Goal: Transaction & Acquisition: Purchase product/service

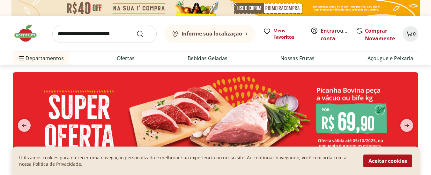
click at [326, 29] on link "Entrar" at bounding box center [329, 30] width 16 height 7
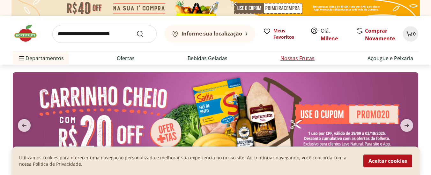
click at [303, 55] on link "Nossas Frutas" at bounding box center [298, 58] width 34 height 8
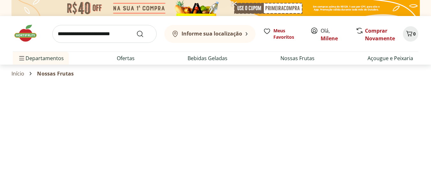
select select "**********"
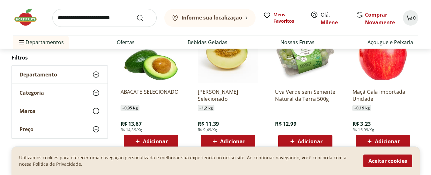
scroll to position [234, 0]
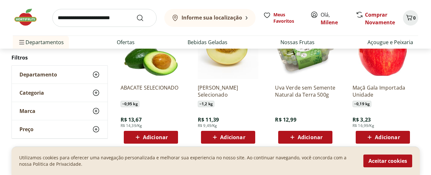
click at [146, 135] on span "Adicionar" at bounding box center [155, 136] width 25 height 5
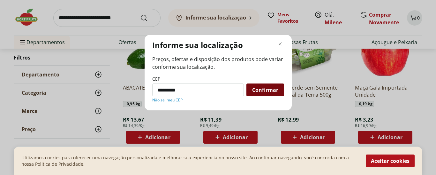
type input "*********"
click at [266, 92] on span "Confirmar" at bounding box center [265, 89] width 26 height 5
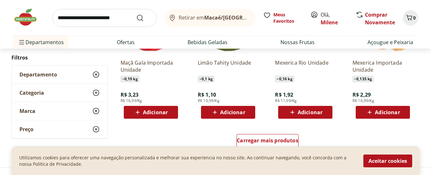
scroll to position [404, 0]
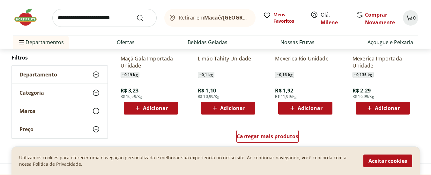
click at [216, 105] on icon at bounding box center [215, 108] width 8 height 8
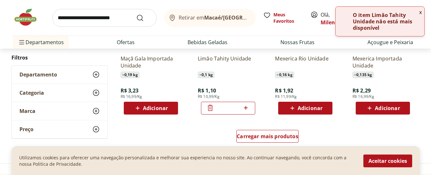
click at [244, 110] on icon at bounding box center [246, 108] width 8 height 8
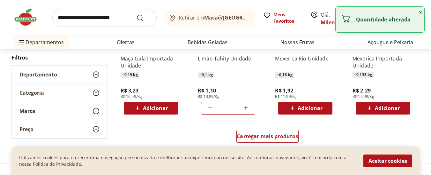
click at [244, 110] on icon at bounding box center [246, 108] width 8 height 8
type input "*"
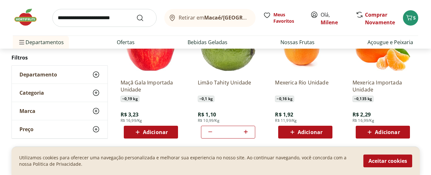
scroll to position [382, 0]
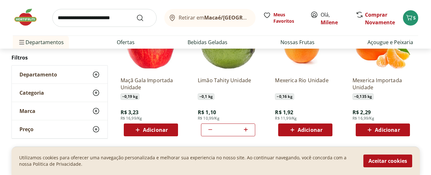
click at [292, 131] on icon at bounding box center [293, 130] width 8 height 8
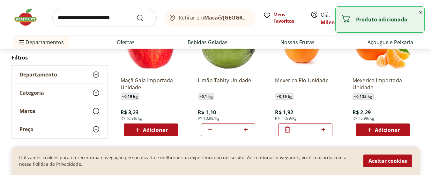
click at [323, 129] on icon at bounding box center [323, 129] width 4 height 4
type input "*"
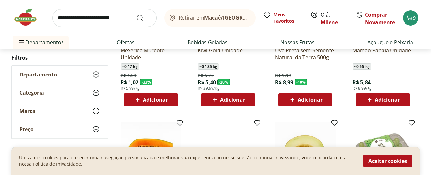
scroll to position [140, 0]
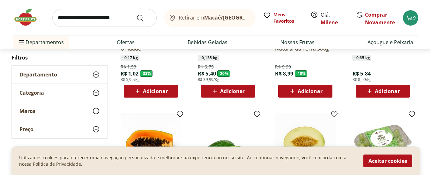
click at [298, 90] on span "Adicionar" at bounding box center [310, 90] width 25 height 5
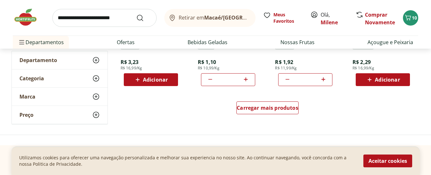
scroll to position [430, 0]
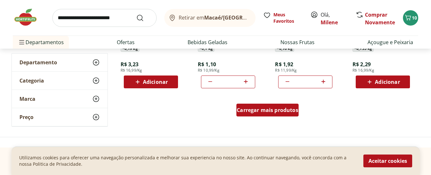
click at [268, 109] on span "Carregar mais produtos" at bounding box center [268, 109] width 62 height 5
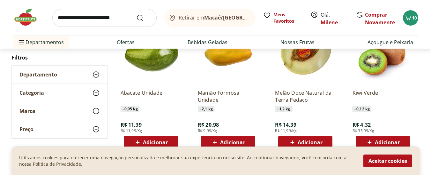
scroll to position [643, 0]
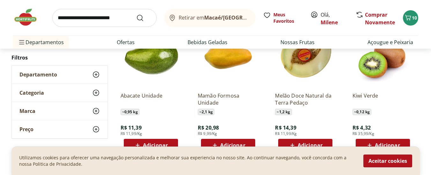
click at [381, 145] on span "Adicionar" at bounding box center [387, 144] width 25 height 5
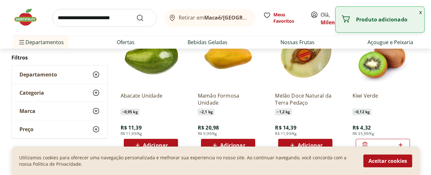
click at [400, 145] on icon at bounding box center [401, 145] width 8 height 8
type input "*"
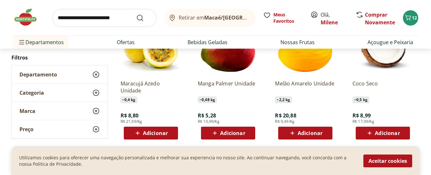
scroll to position [798, 0]
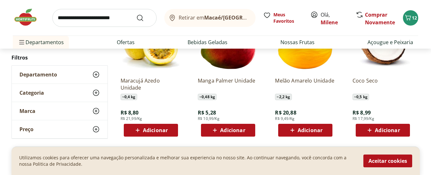
click at [140, 128] on icon at bounding box center [138, 130] width 8 height 8
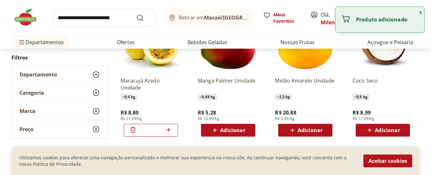
click at [169, 130] on icon at bounding box center [169, 130] width 4 height 4
type input "*"
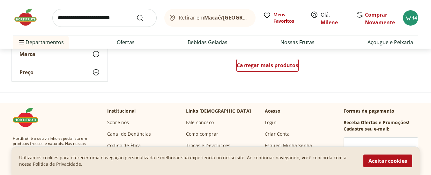
scroll to position [885, 0]
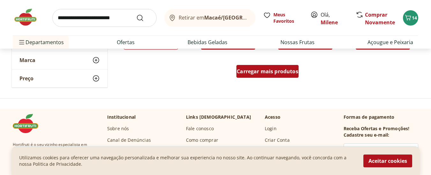
click at [267, 74] on span "Carregar mais produtos" at bounding box center [268, 71] width 62 height 5
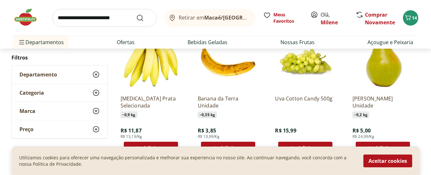
scroll to position [935, 0]
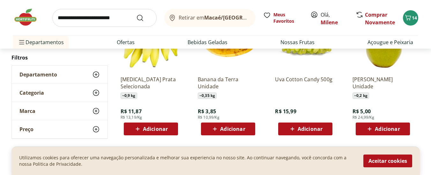
click at [211, 129] on div "Adicionar" at bounding box center [228, 128] width 44 height 11
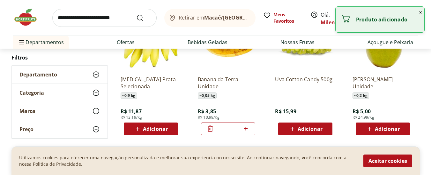
click at [211, 129] on icon at bounding box center [211, 128] width 8 height 8
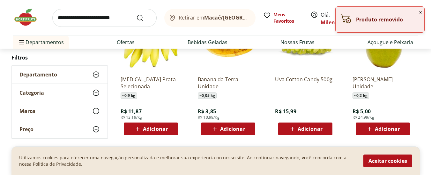
click at [211, 129] on div "Adicionar" at bounding box center [228, 128] width 44 height 11
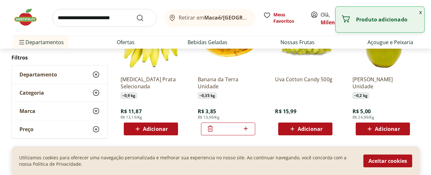
click at [246, 129] on icon at bounding box center [246, 128] width 4 height 4
type input "*"
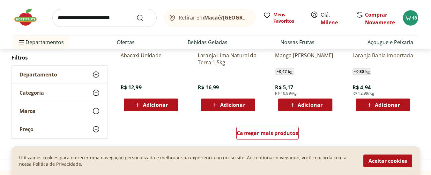
scroll to position [1232, 0]
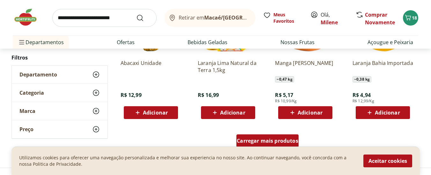
click at [278, 140] on span "Carregar mais produtos" at bounding box center [268, 140] width 62 height 5
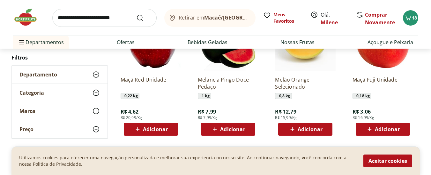
scroll to position [1496, 0]
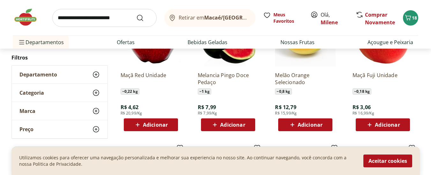
click at [317, 124] on span "Adicionar" at bounding box center [310, 124] width 25 height 5
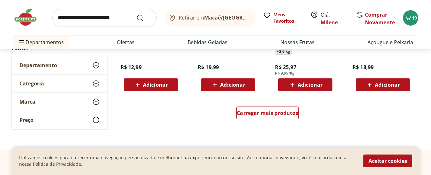
scroll to position [1671, 0]
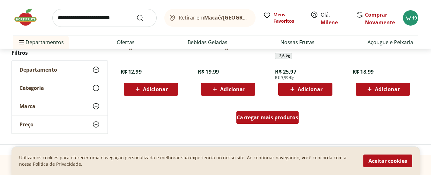
click at [257, 117] on span "Carregar mais produtos" at bounding box center [268, 117] width 62 height 5
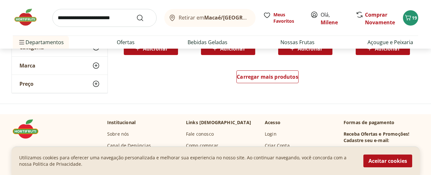
scroll to position [2139, 0]
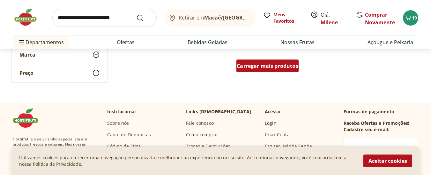
click at [282, 68] on span "Carregar mais produtos" at bounding box center [268, 65] width 62 height 5
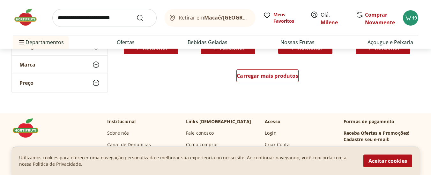
scroll to position [2527, 0]
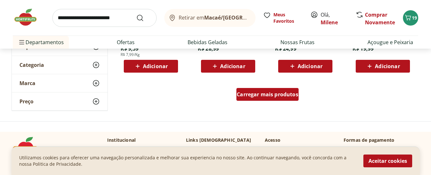
click at [264, 95] on span "Carregar mais produtos" at bounding box center [268, 94] width 62 height 5
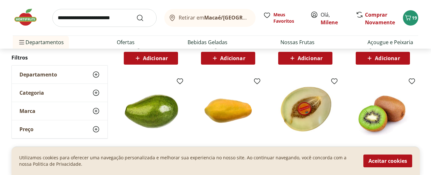
scroll to position [582, 0]
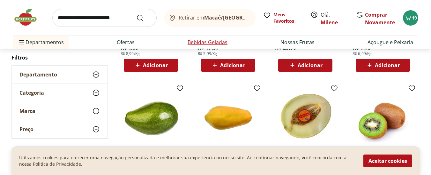
click at [200, 41] on link "Bebidas Geladas" at bounding box center [208, 42] width 40 height 8
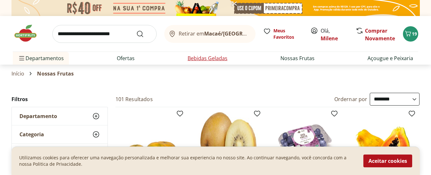
select select "**********"
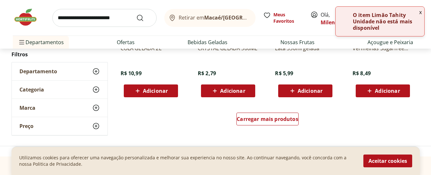
scroll to position [419, 0]
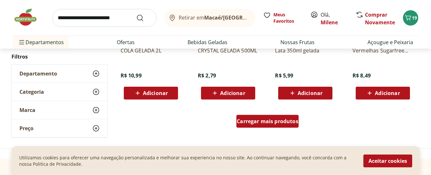
click at [257, 118] on span "Carregar mais produtos" at bounding box center [268, 120] width 62 height 5
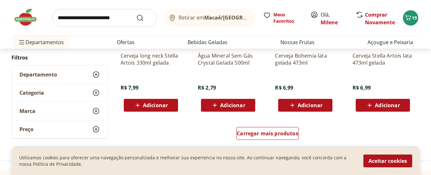
scroll to position [820, 0]
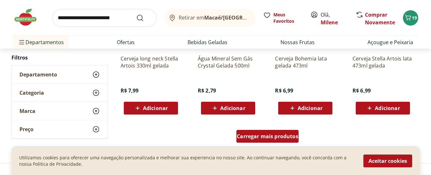
click at [277, 135] on span "Carregar mais produtos" at bounding box center [268, 135] width 62 height 5
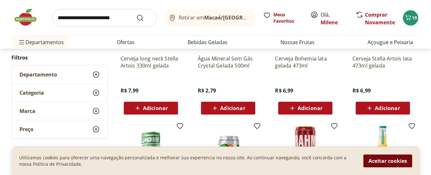
click at [389, 160] on button "Aceitar cookies" at bounding box center [388, 160] width 49 height 13
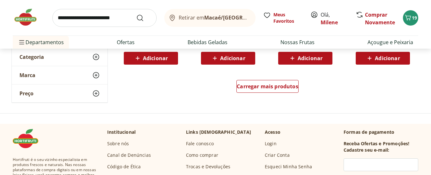
scroll to position [1256, 0]
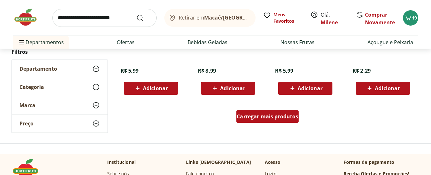
click at [290, 118] on span "Carregar mais produtos" at bounding box center [268, 116] width 62 height 5
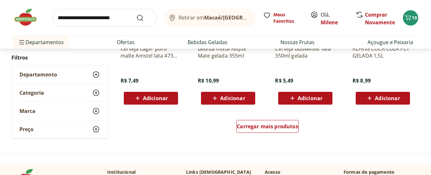
scroll to position [1672, 0]
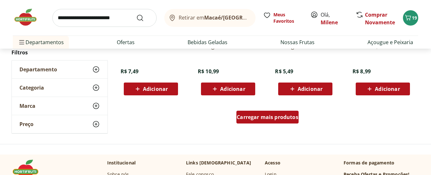
click at [285, 122] on div "Carregar mais produtos" at bounding box center [268, 116] width 62 height 13
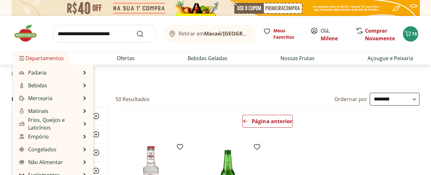
scroll to position [64, 0]
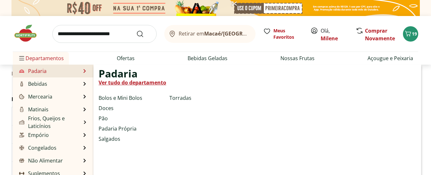
click at [60, 72] on li "Padaria Padaria Ver tudo do departamento Bolos e Mini Bolos Doces Pão Padaria P…" at bounding box center [53, 70] width 81 height 13
click at [68, 74] on li "Padaria Padaria Ver tudo do departamento Bolos e Mini Bolos Doces Pão Padaria P…" at bounding box center [53, 70] width 81 height 13
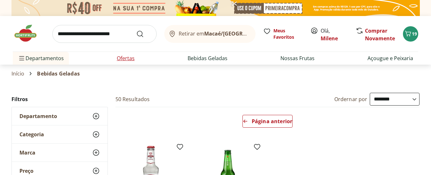
click at [130, 57] on link "Ofertas" at bounding box center [126, 58] width 18 height 8
select select "**********"
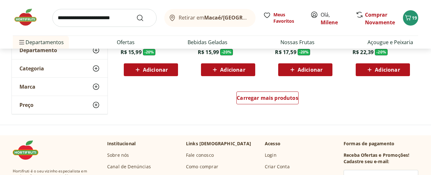
scroll to position [438, 0]
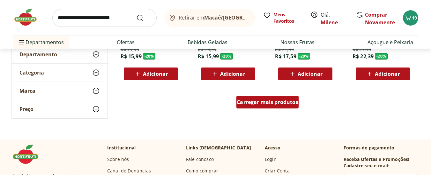
click at [253, 104] on span "Carregar mais produtos" at bounding box center [268, 101] width 62 height 5
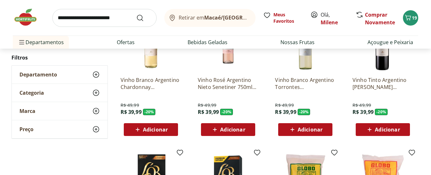
scroll to position [614, 0]
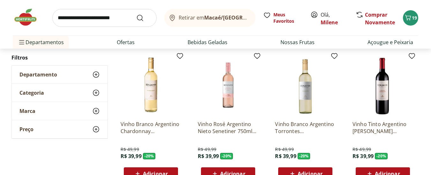
click at [38, 91] on span "Categoria" at bounding box center [31, 92] width 25 height 6
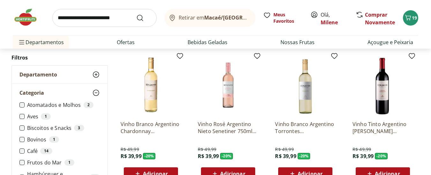
click at [43, 75] on span "Departamento" at bounding box center [38, 74] width 38 height 6
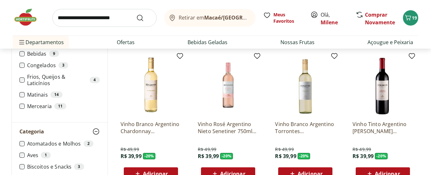
scroll to position [876, 0]
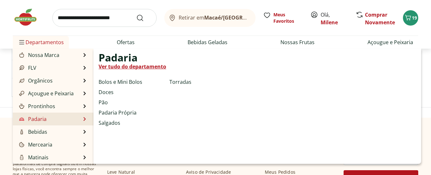
click at [204, 126] on div "Padaria Ver tudo do departamento Bolos e Mini Bolos Doces Pão Padaria Própria S…" at bounding box center [258, 106] width 328 height 115
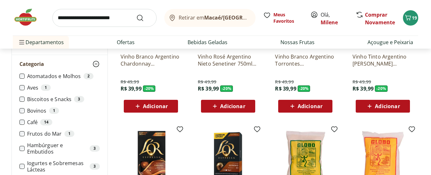
scroll to position [638, 0]
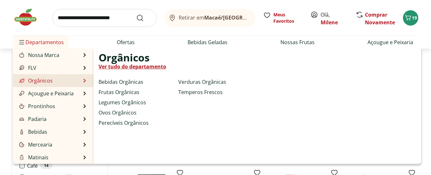
click at [41, 83] on link "Orgânicos" at bounding box center [35, 81] width 35 height 8
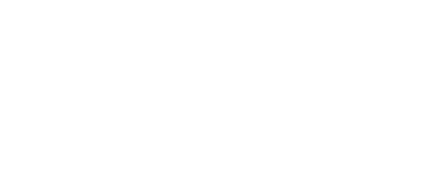
select select "**********"
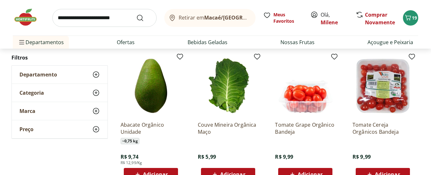
scroll to position [336, 0]
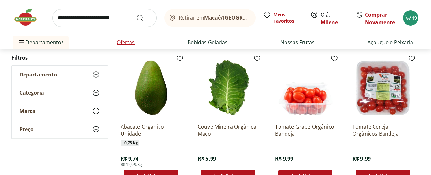
click at [125, 42] on link "Ofertas" at bounding box center [126, 42] width 18 height 8
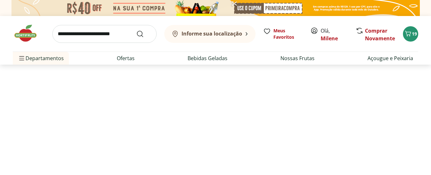
select select "**********"
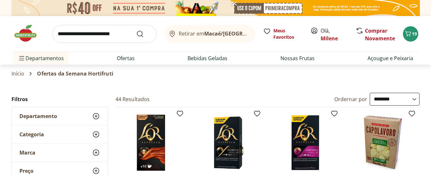
click at [117, 35] on input "search" at bounding box center [104, 34] width 104 height 18
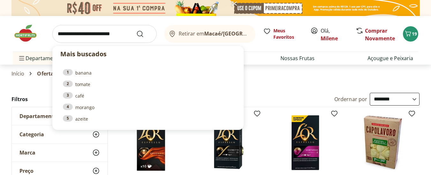
type input "*"
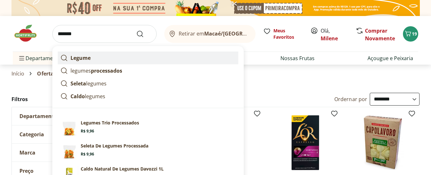
click at [107, 62] on link "Legume" at bounding box center [148, 57] width 181 height 13
type input "******"
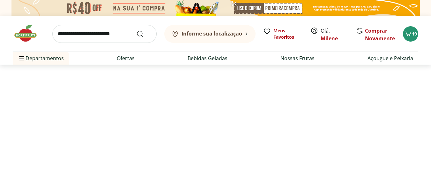
select select "**********"
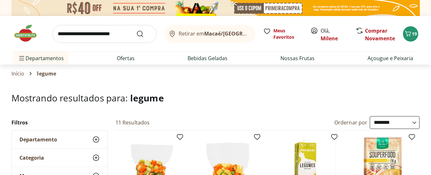
click at [62, 139] on div "Departamento" at bounding box center [60, 139] width 96 height 18
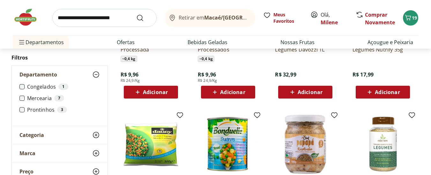
scroll to position [169, 0]
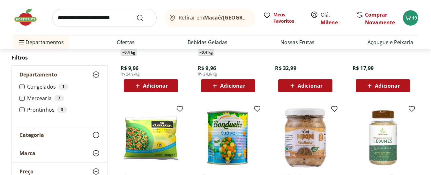
click at [53, 138] on div "Categoria" at bounding box center [60, 135] width 96 height 18
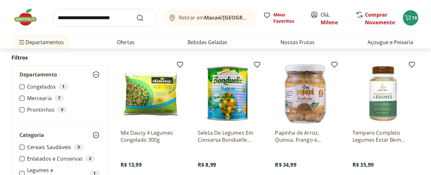
scroll to position [217, 0]
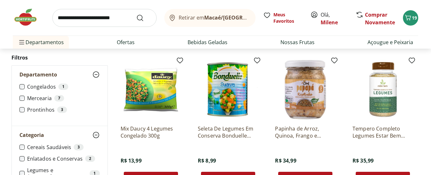
click at [44, 169] on label "Legumes e Acompanhamentos 1" at bounding box center [63, 173] width 73 height 13
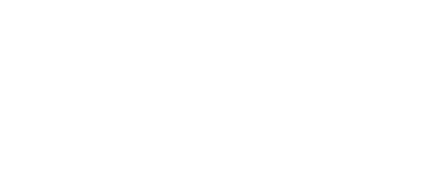
select select "**********"
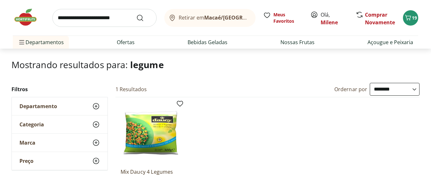
scroll to position [35, 0]
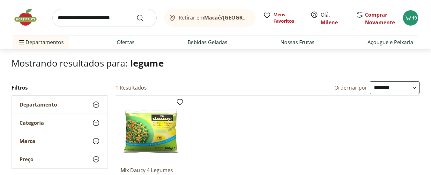
click at [419, 43] on div "Retirar em Macaé/RJ Meus Favoritos Olá, Milene Comprar Novamente 19 Departament…" at bounding box center [215, 24] width 431 height 49
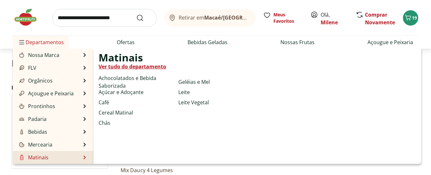
click at [39, 158] on link "Matinais" at bounding box center [33, 157] width 31 height 8
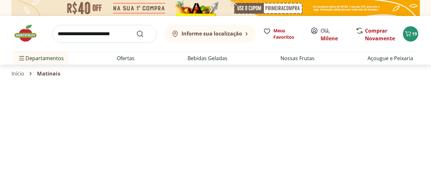
select select "**********"
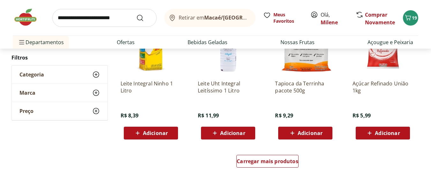
scroll to position [381, 0]
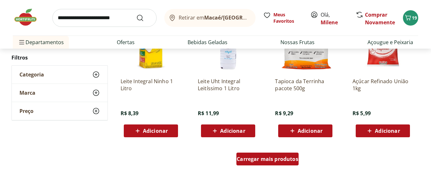
click at [290, 161] on span "Carregar mais produtos" at bounding box center [268, 158] width 62 height 5
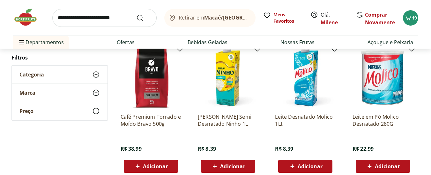
scroll to position [484, 0]
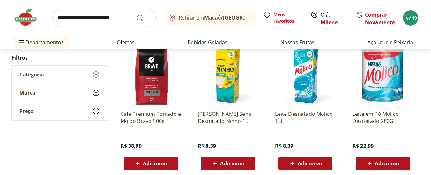
click at [230, 162] on span "Adicionar" at bounding box center [232, 163] width 25 height 5
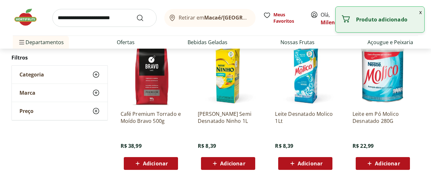
click at [247, 161] on div "Adicionar" at bounding box center [228, 162] width 44 height 11
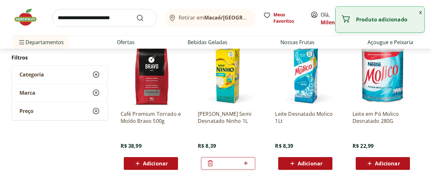
click at [245, 163] on icon at bounding box center [246, 163] width 4 height 4
type input "*"
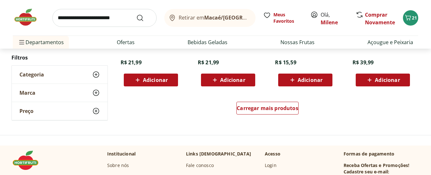
scroll to position [857, 0]
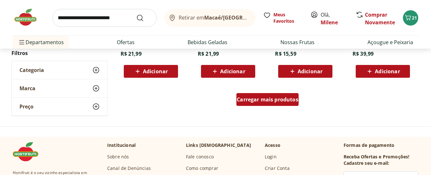
click at [260, 97] on span "Carregar mais produtos" at bounding box center [268, 99] width 62 height 5
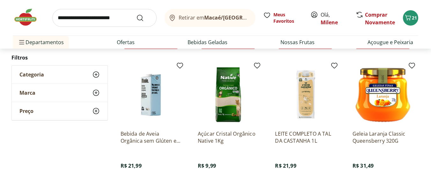
scroll to position [1165, 0]
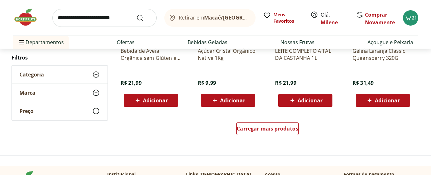
scroll to position [1259, 0]
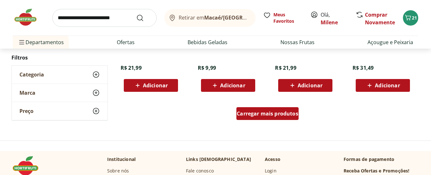
click at [268, 116] on span "Carregar mais produtos" at bounding box center [268, 113] width 62 height 5
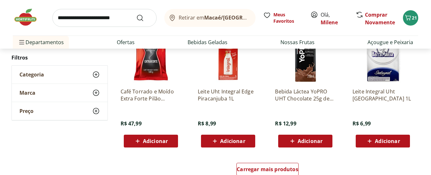
scroll to position [1606, 0]
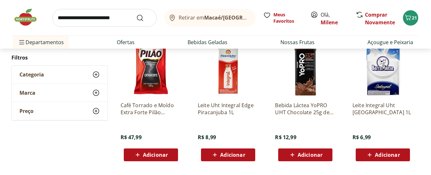
click at [368, 153] on icon at bounding box center [370, 155] width 8 height 8
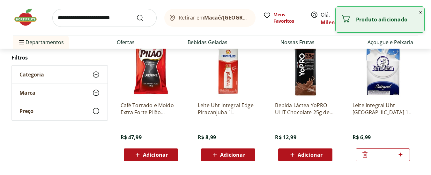
click at [403, 153] on icon at bounding box center [401, 154] width 8 height 8
type input "*"
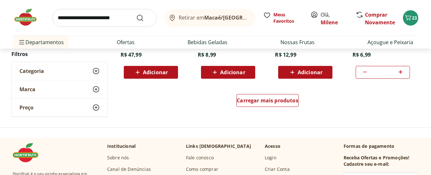
scroll to position [1693, 0]
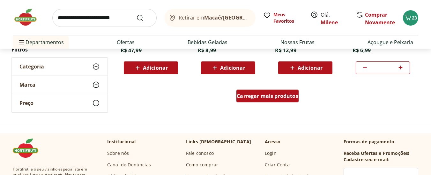
click at [254, 98] on span "Carregar mais produtos" at bounding box center [268, 95] width 62 height 5
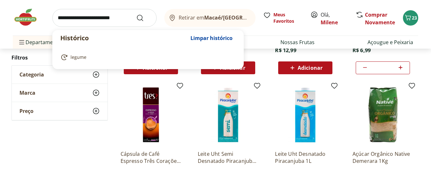
click at [78, 18] on input "search" at bounding box center [104, 18] width 104 height 18
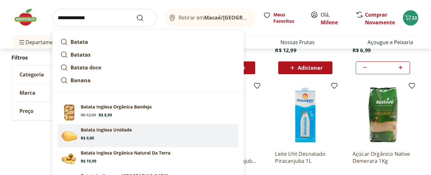
click at [98, 130] on p "Batata Inglesa Unidade" at bounding box center [106, 129] width 51 height 6
type input "**********"
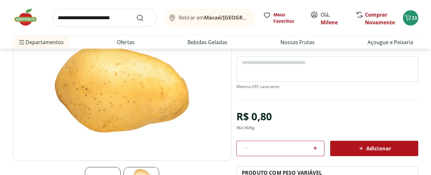
scroll to position [77, 0]
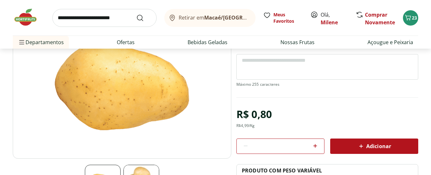
click at [314, 146] on icon at bounding box center [316, 146] width 8 height 8
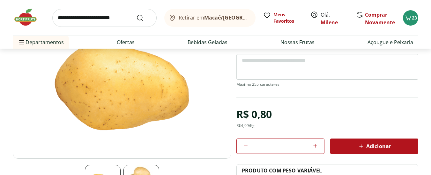
click at [314, 146] on icon at bounding box center [316, 146] width 8 height 8
type input "**"
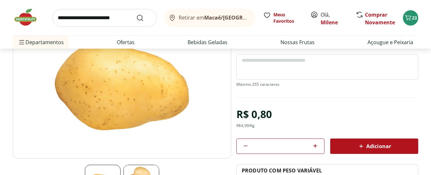
click at [364, 144] on icon at bounding box center [362, 146] width 8 height 8
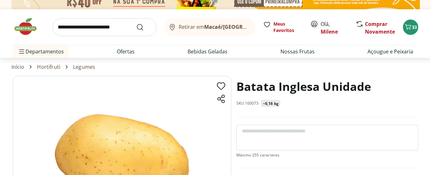
scroll to position [0, 0]
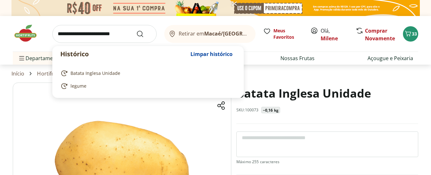
click at [124, 35] on input "search" at bounding box center [104, 34] width 104 height 18
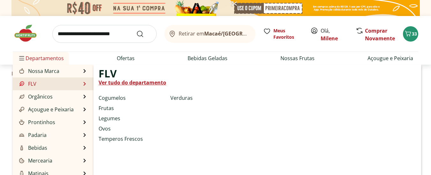
click at [33, 87] on link "FLV" at bounding box center [27, 84] width 19 height 8
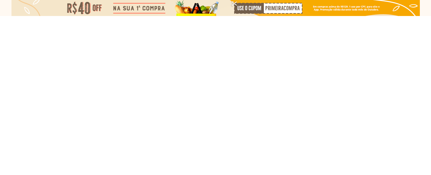
select select "**********"
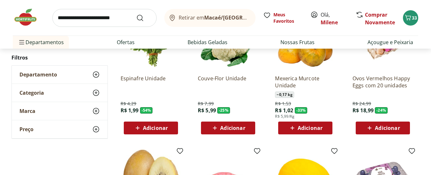
scroll to position [107, 0]
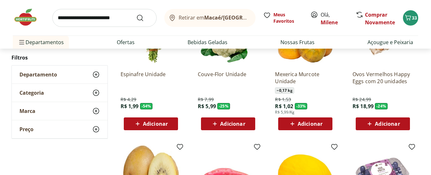
click at [379, 122] on span "Adicionar" at bounding box center [387, 123] width 25 height 5
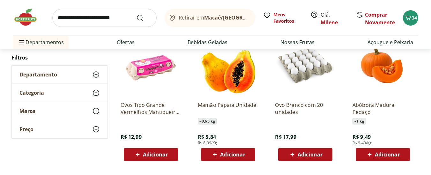
scroll to position [364, 0]
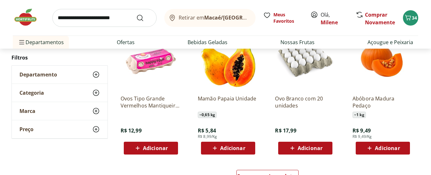
click at [384, 146] on span "Adicionar" at bounding box center [387, 147] width 25 height 5
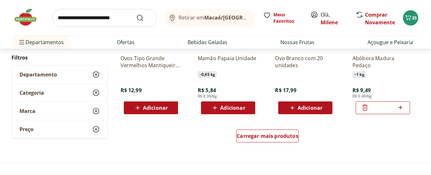
scroll to position [408, 0]
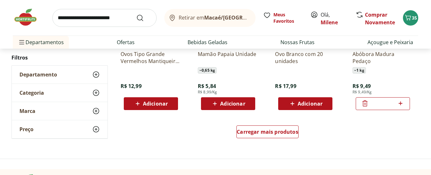
click at [400, 102] on icon at bounding box center [401, 103] width 8 height 8
type input "*"
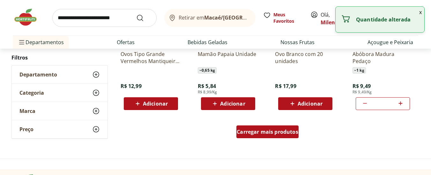
click at [277, 135] on div "Carregar mais produtos" at bounding box center [268, 131] width 62 height 13
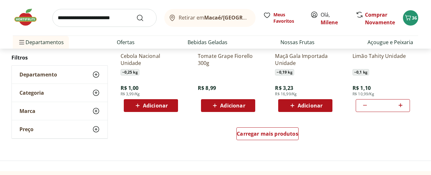
scroll to position [834, 0]
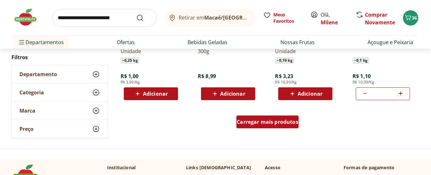
click at [267, 124] on span "Carregar mais produtos" at bounding box center [268, 121] width 62 height 5
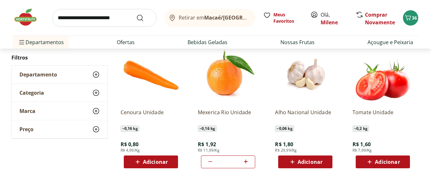
scroll to position [898, 0]
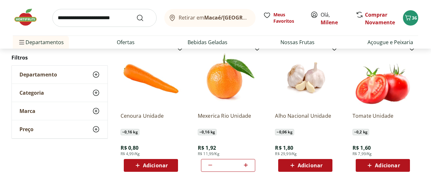
click at [383, 163] on span "Adicionar" at bounding box center [387, 164] width 25 height 5
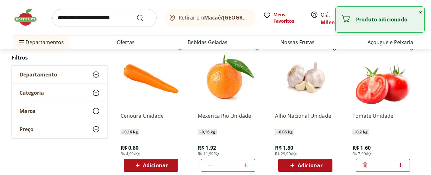
click at [161, 161] on div "Adicionar" at bounding box center [151, 164] width 44 height 11
click at [168, 164] on icon at bounding box center [169, 165] width 8 height 8
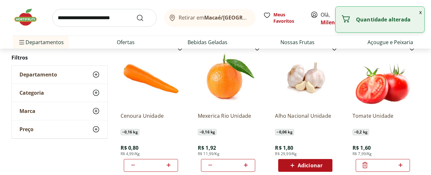
click at [168, 164] on icon at bounding box center [169, 165] width 8 height 8
type input "*"
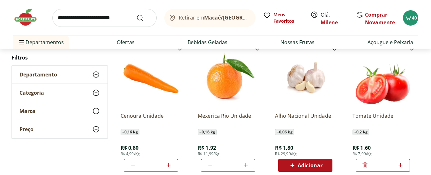
click at [308, 167] on span "Adicionar" at bounding box center [310, 164] width 25 height 5
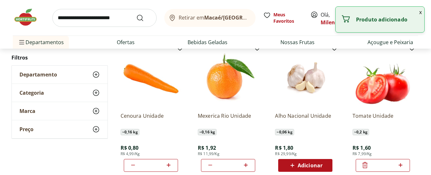
click at [324, 163] on div "Adicionar" at bounding box center [305, 164] width 44 height 11
click at [324, 163] on icon at bounding box center [323, 165] width 4 height 4
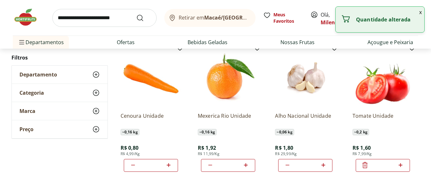
click at [324, 163] on icon at bounding box center [323, 165] width 4 height 4
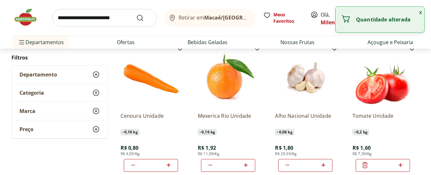
click at [324, 163] on icon at bounding box center [323, 165] width 4 height 4
type input "*"
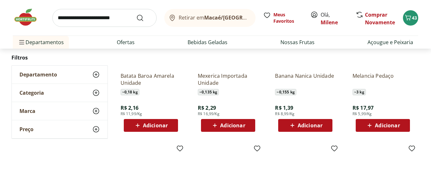
scroll to position [1097, 0]
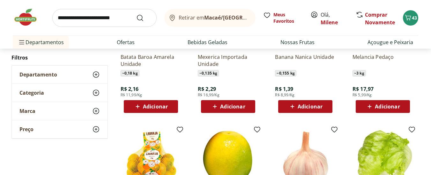
click at [152, 105] on span "Adicionar" at bounding box center [155, 106] width 25 height 5
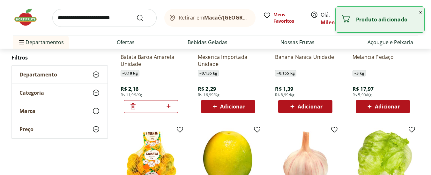
click at [169, 106] on icon at bounding box center [169, 106] width 4 height 4
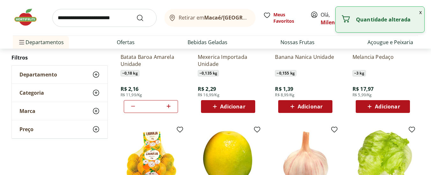
click at [169, 106] on icon at bounding box center [169, 106] width 4 height 4
type input "*"
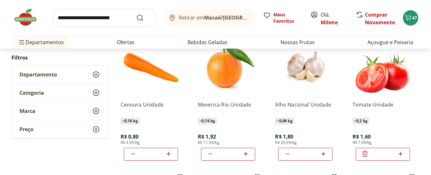
scroll to position [906, 0]
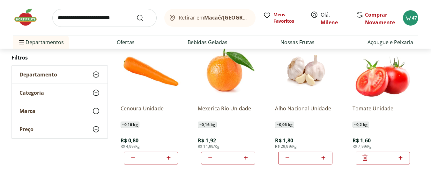
click at [324, 156] on icon at bounding box center [324, 158] width 8 height 8
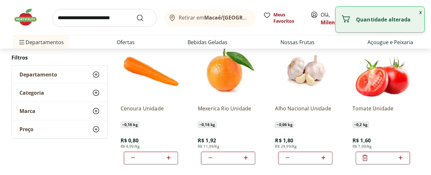
click at [324, 156] on icon at bounding box center [324, 158] width 8 height 8
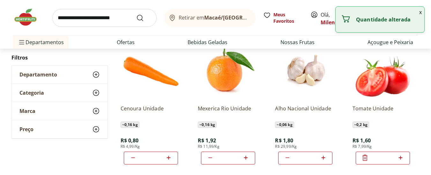
click at [324, 156] on icon at bounding box center [324, 158] width 8 height 8
type input "**"
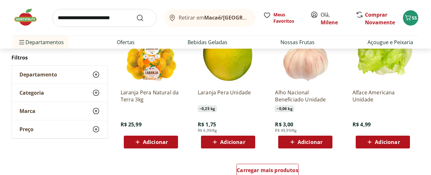
scroll to position [1199, 0]
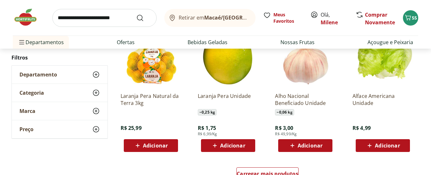
click at [369, 143] on icon at bounding box center [370, 145] width 8 height 8
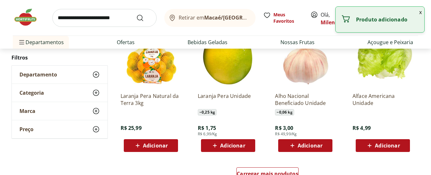
click at [400, 146] on div "Adicionar" at bounding box center [383, 145] width 44 height 11
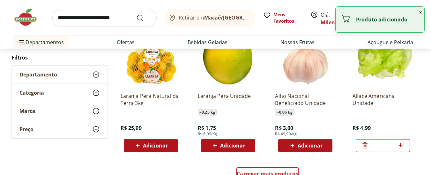
click at [400, 146] on icon at bounding box center [401, 145] width 8 height 8
click at [364, 146] on icon at bounding box center [365, 145] width 8 height 8
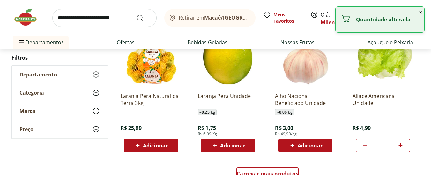
click at [364, 146] on icon at bounding box center [365, 145] width 8 height 8
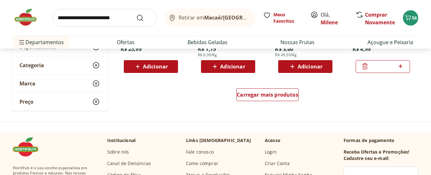
scroll to position [1282, 0]
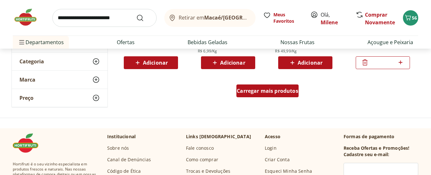
type input "*"
click at [280, 90] on span "Carregar mais produtos" at bounding box center [268, 90] width 62 height 5
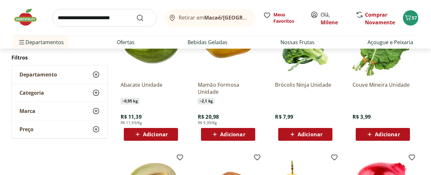
scroll to position [1350, 0]
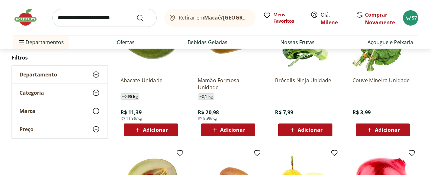
click at [297, 130] on span "Adicionar" at bounding box center [306, 130] width 34 height 8
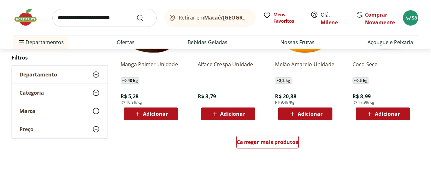
scroll to position [1651, 0]
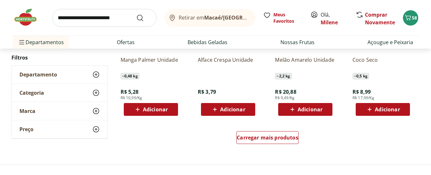
click at [215, 107] on icon at bounding box center [215, 109] width 8 height 8
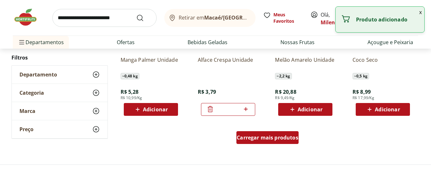
click at [276, 135] on span "Carregar mais produtos" at bounding box center [268, 137] width 62 height 5
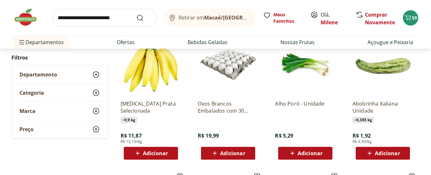
scroll to position [1748, 0]
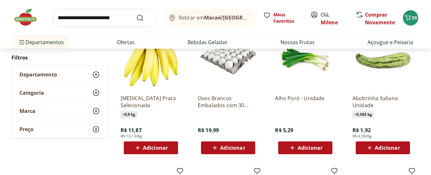
click at [378, 148] on span "Adicionar" at bounding box center [387, 147] width 25 height 5
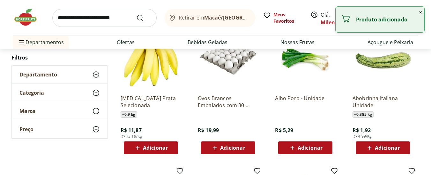
click at [400, 148] on div "Adicionar" at bounding box center [383, 147] width 44 height 11
click at [400, 148] on icon at bounding box center [401, 147] width 8 height 8
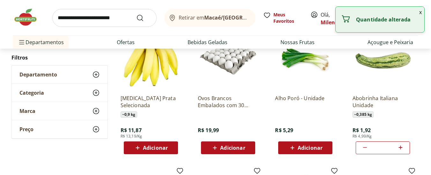
click at [400, 148] on icon at bounding box center [401, 147] width 8 height 8
type input "*"
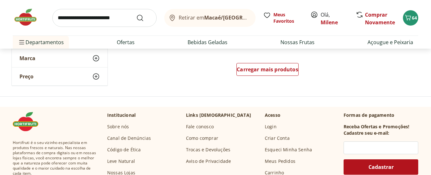
scroll to position [2141, 0]
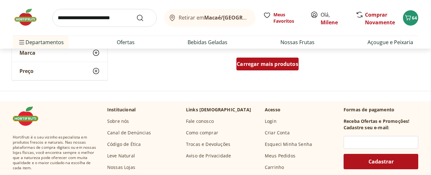
click at [273, 69] on div "Carregar mais produtos" at bounding box center [268, 63] width 62 height 13
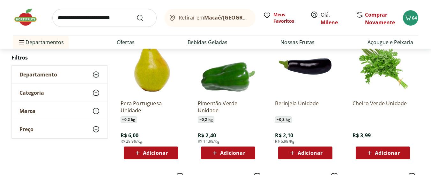
scroll to position [2166, 0]
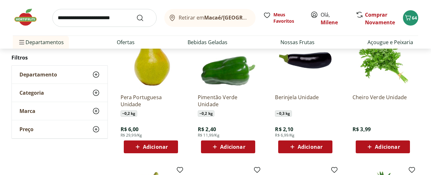
click at [302, 144] on span "Adicionar" at bounding box center [310, 146] width 25 height 5
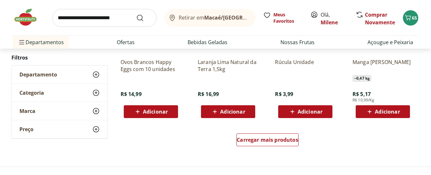
scroll to position [2476, 0]
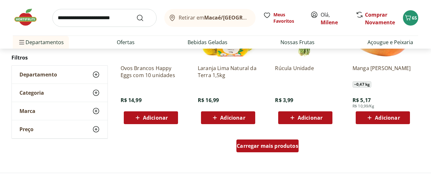
click at [266, 151] on div "Carregar mais produtos" at bounding box center [268, 145] width 62 height 13
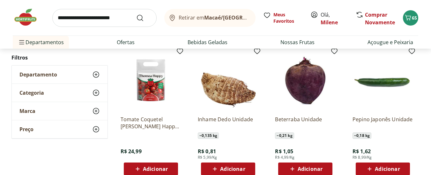
scroll to position [2567, 0]
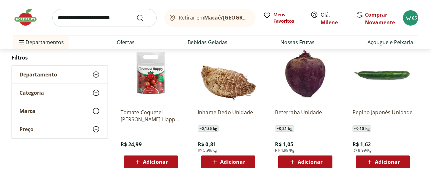
click at [216, 164] on icon at bounding box center [215, 162] width 8 height 8
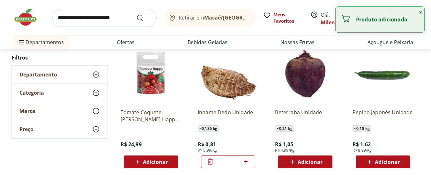
click at [245, 163] on icon at bounding box center [246, 161] width 8 height 8
type input "*"
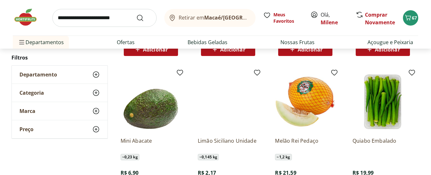
scroll to position [2854, 0]
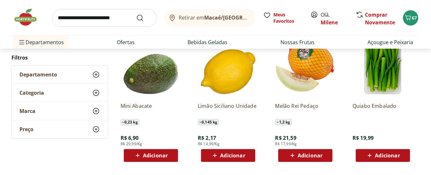
click at [376, 156] on span "Adicionar" at bounding box center [387, 155] width 25 height 5
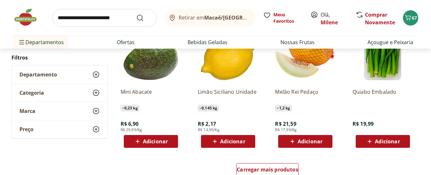
scroll to position [2882, 0]
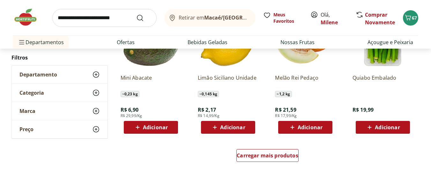
click at [225, 128] on span "Adicionar" at bounding box center [232, 126] width 25 height 5
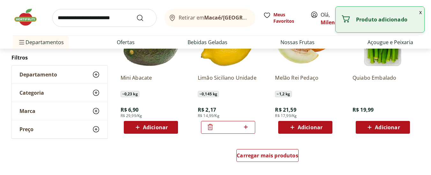
click at [245, 128] on icon at bounding box center [246, 127] width 8 height 8
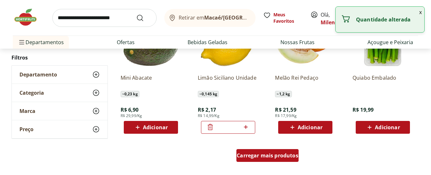
click at [286, 153] on span "Carregar mais produtos" at bounding box center [268, 155] width 62 height 5
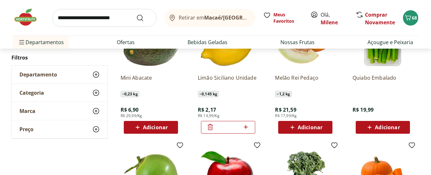
click at [247, 127] on icon at bounding box center [246, 127] width 4 height 4
type input "*"
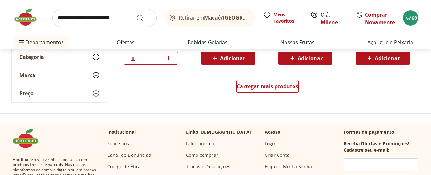
scroll to position [3375, 0]
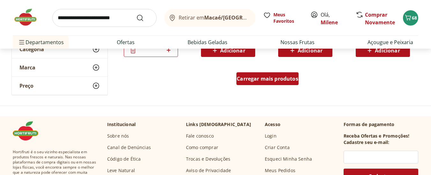
click at [265, 85] on div "Carregar mais produtos" at bounding box center [268, 78] width 62 height 13
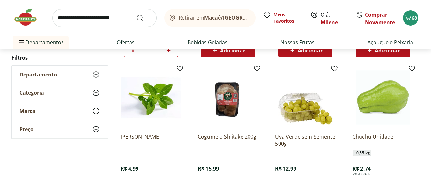
scroll to position [3427, 0]
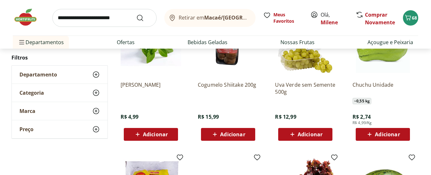
click at [383, 136] on span "Adicionar" at bounding box center [387, 134] width 25 height 5
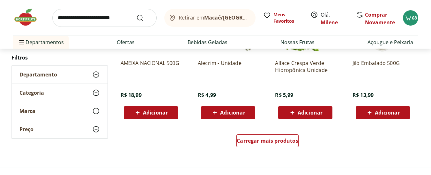
scroll to position [3747, 0]
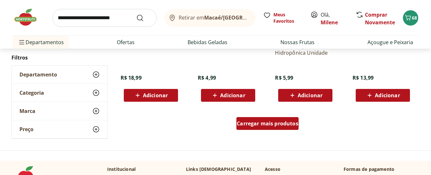
click at [277, 125] on span "Carregar mais produtos" at bounding box center [268, 123] width 62 height 5
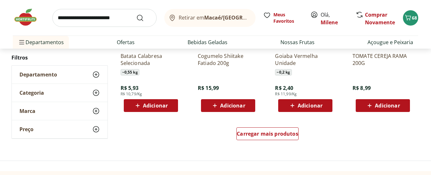
scroll to position [4144, 0]
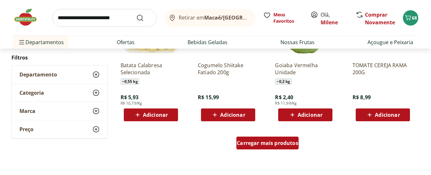
click at [260, 144] on span "Carregar mais produtos" at bounding box center [268, 142] width 62 height 5
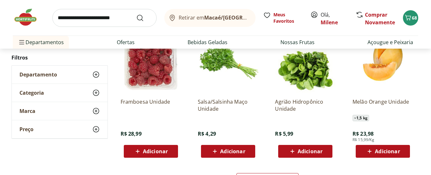
scroll to position [4513, 0]
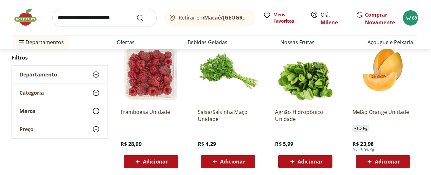
click at [229, 160] on span "Adicionar" at bounding box center [232, 161] width 25 height 5
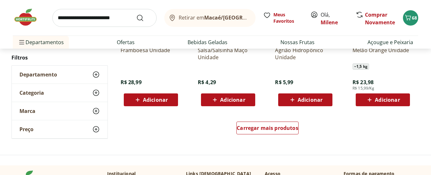
scroll to position [4596, 0]
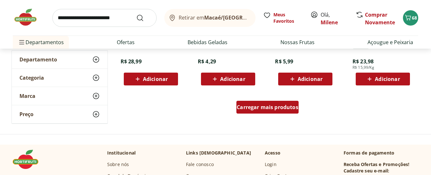
click at [288, 106] on span "Carregar mais produtos" at bounding box center [268, 106] width 62 height 5
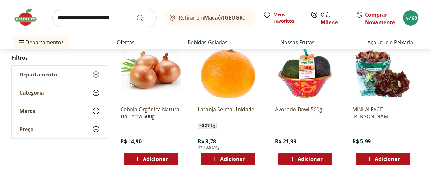
scroll to position [4662, 0]
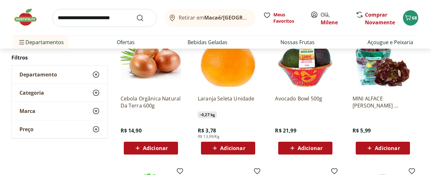
click at [145, 150] on span "Adicionar" at bounding box center [155, 147] width 25 height 5
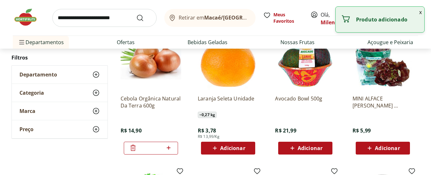
click at [167, 149] on icon at bounding box center [169, 148] width 8 height 8
type input "*"
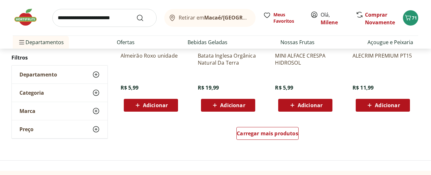
scroll to position [4998, 0]
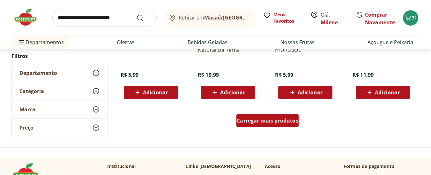
click at [262, 121] on span "Carregar mais produtos" at bounding box center [268, 120] width 62 height 5
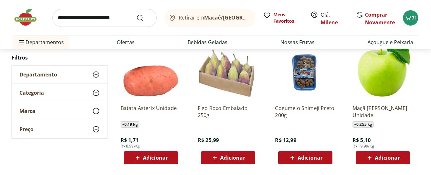
scroll to position [5352, 0]
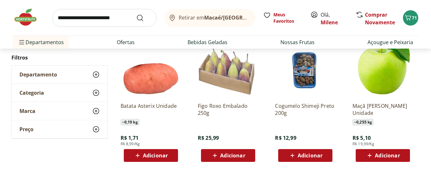
click at [139, 157] on icon at bounding box center [138, 155] width 8 height 8
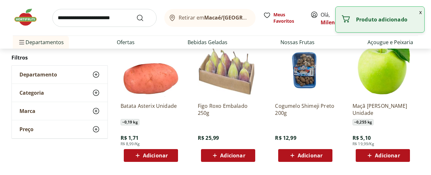
click at [167, 156] on span "Adicionar" at bounding box center [155, 155] width 25 height 5
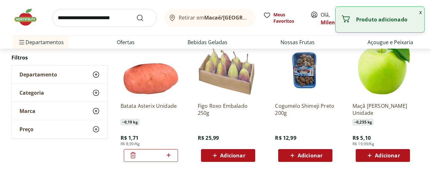
click at [167, 156] on icon at bounding box center [169, 155] width 8 height 8
type input "*"
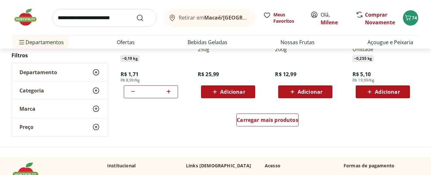
scroll to position [5437, 0]
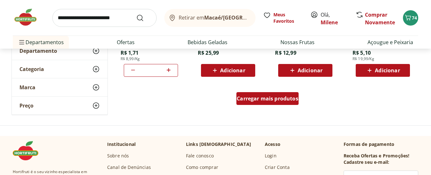
click at [279, 99] on span "Carregar mais produtos" at bounding box center [268, 98] width 62 height 5
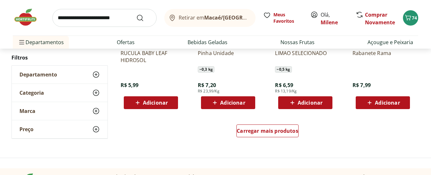
scroll to position [5833, 0]
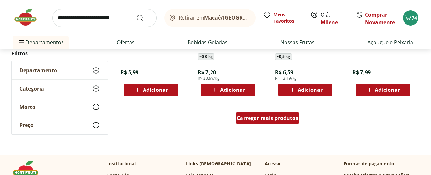
click at [266, 120] on span "Carregar mais produtos" at bounding box center [268, 117] width 62 height 5
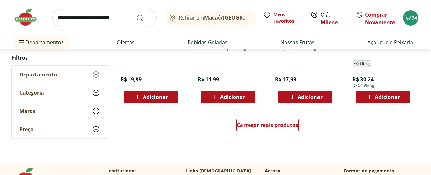
scroll to position [6229, 0]
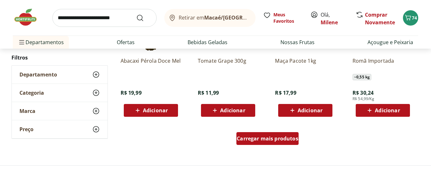
click at [266, 144] on div "Carregar mais produtos" at bounding box center [268, 138] width 62 height 13
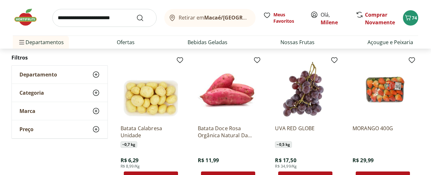
scroll to position [6591, 0]
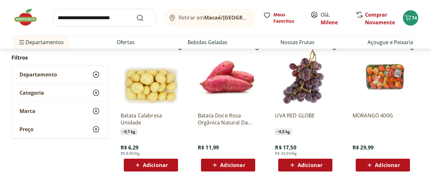
click at [214, 164] on icon at bounding box center [215, 165] width 8 height 8
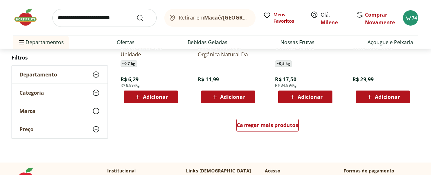
scroll to position [6685, 0]
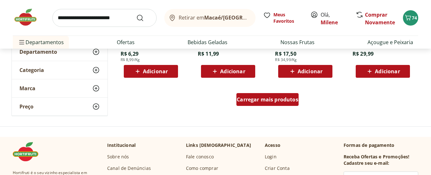
click at [274, 101] on span "Carregar mais produtos" at bounding box center [268, 99] width 62 height 5
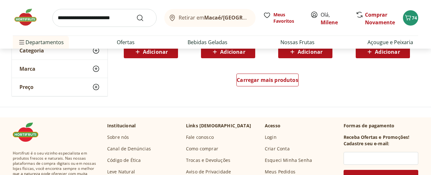
scroll to position [7123, 0]
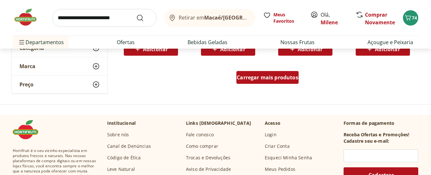
click at [266, 80] on span "Carregar mais produtos" at bounding box center [268, 77] width 62 height 5
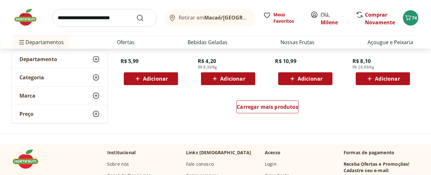
scroll to position [7535, 0]
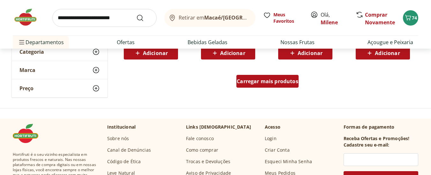
click at [264, 81] on span "Carregar mais produtos" at bounding box center [268, 81] width 62 height 5
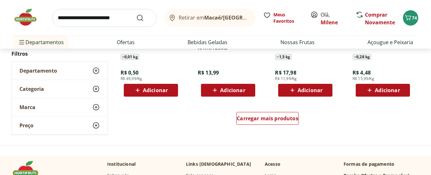
scroll to position [7940, 0]
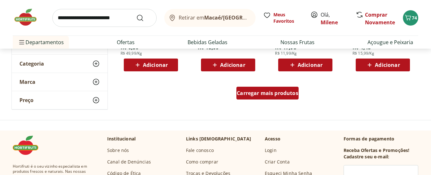
click at [255, 93] on span "Carregar mais produtos" at bounding box center [268, 92] width 62 height 5
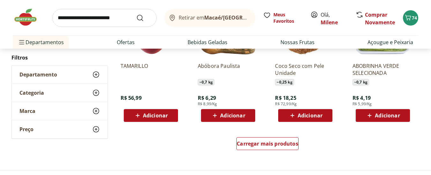
scroll to position [8318, 0]
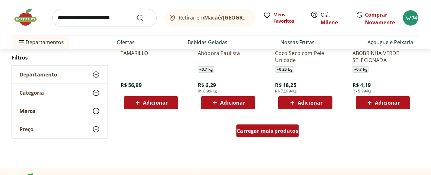
click at [267, 133] on span "Carregar mais produtos" at bounding box center [268, 130] width 62 height 5
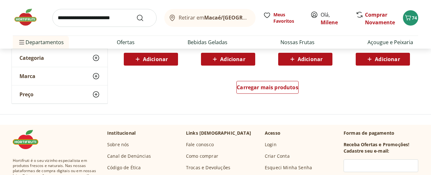
scroll to position [8791, 0]
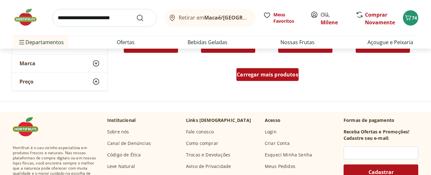
click at [271, 74] on span "Carregar mais produtos" at bounding box center [268, 74] width 62 height 5
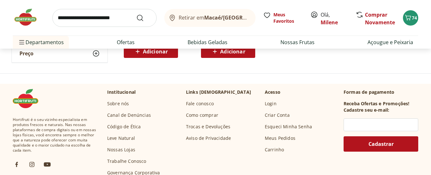
scroll to position [9067, 0]
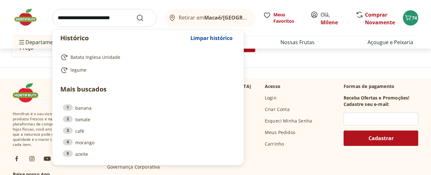
click at [117, 17] on input "search" at bounding box center [104, 18] width 104 height 18
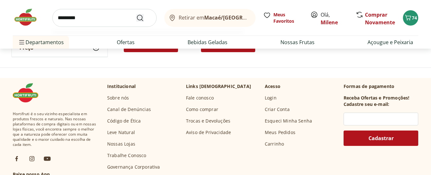
type input "*********"
click at [141, 17] on icon "Submit Search" at bounding box center [140, 18] width 8 height 8
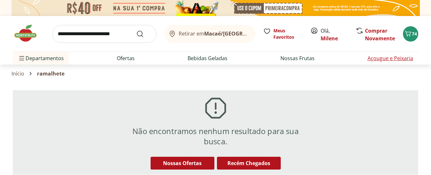
click at [386, 57] on link "Açougue e Peixaria" at bounding box center [391, 58] width 46 height 8
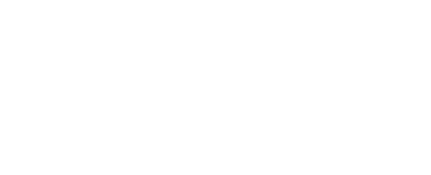
select select "**********"
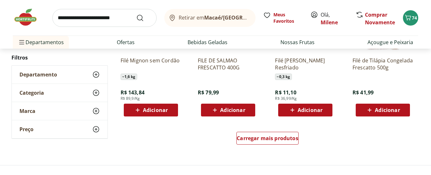
scroll to position [400, 0]
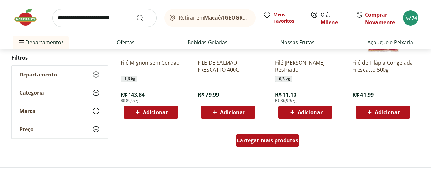
click at [275, 140] on span "Carregar mais produtos" at bounding box center [268, 140] width 62 height 5
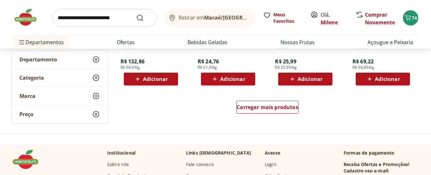
scroll to position [855, 0]
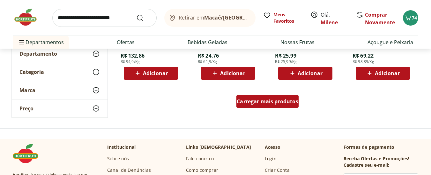
click at [263, 102] on span "Carregar mais produtos" at bounding box center [268, 101] width 62 height 5
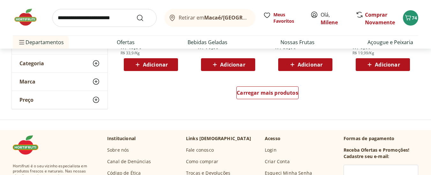
scroll to position [1287, 0]
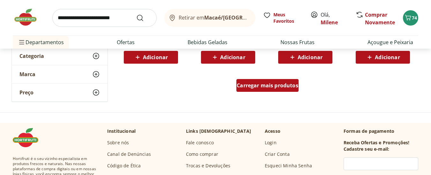
click at [277, 87] on span "Carregar mais produtos" at bounding box center [268, 85] width 62 height 5
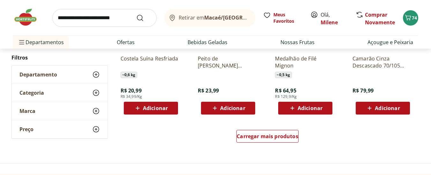
scroll to position [1662, 0]
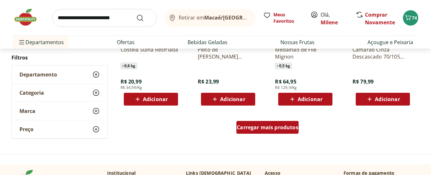
click at [277, 128] on span "Carregar mais produtos" at bounding box center [268, 126] width 62 height 5
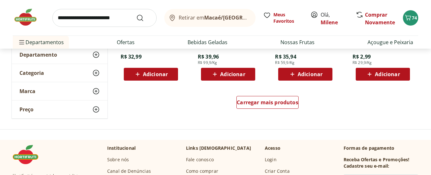
scroll to position [2108, 0]
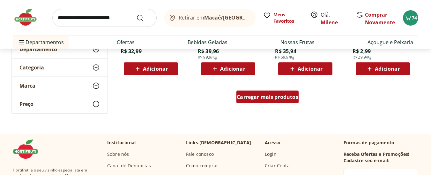
click at [279, 99] on span "Carregar mais produtos" at bounding box center [268, 96] width 62 height 5
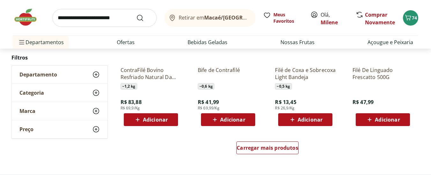
scroll to position [2480, 0]
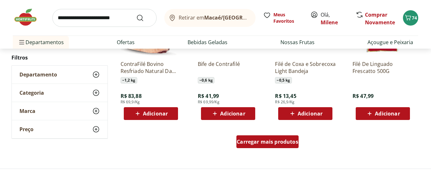
click at [295, 143] on span "Carregar mais produtos" at bounding box center [268, 141] width 62 height 5
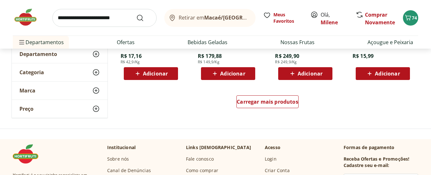
scroll to position [2943, 0]
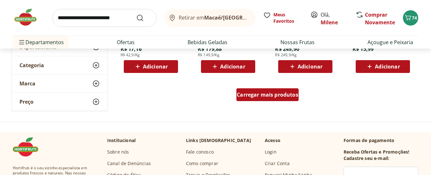
click at [268, 97] on span "Carregar mais produtos" at bounding box center [268, 94] width 62 height 5
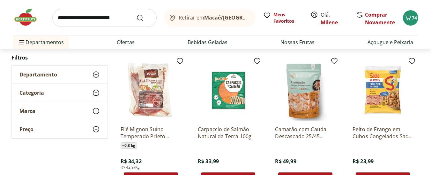
scroll to position [3113, 0]
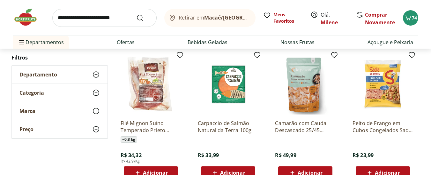
click at [397, 129] on p "Peito de Frango em Cubos Congelados Sadia 400g" at bounding box center [383, 126] width 61 height 14
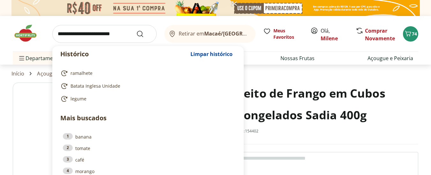
click at [78, 37] on input "search" at bounding box center [104, 34] width 104 height 18
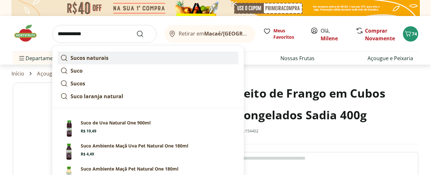
click at [108, 59] on strong "Sucos naturais" at bounding box center [90, 57] width 38 height 7
type input "**********"
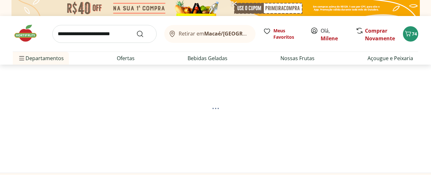
select select "**********"
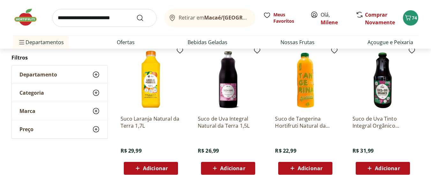
scroll to position [96, 0]
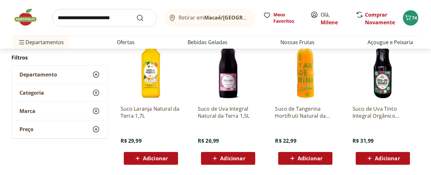
click at [300, 159] on span "Adicionar" at bounding box center [310, 157] width 25 height 5
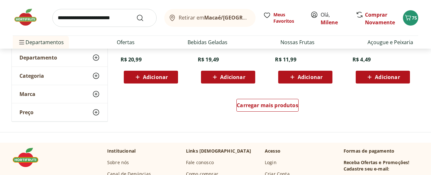
scroll to position [460, 0]
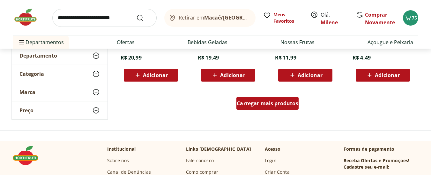
click at [275, 102] on span "Carregar mais produtos" at bounding box center [268, 103] width 62 height 5
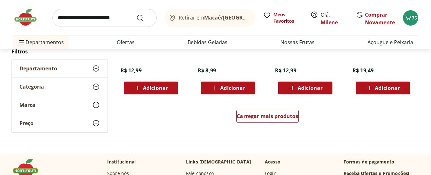
scroll to position [870, 0]
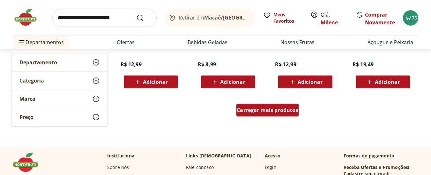
click at [257, 112] on span "Carregar mais produtos" at bounding box center [268, 109] width 62 height 5
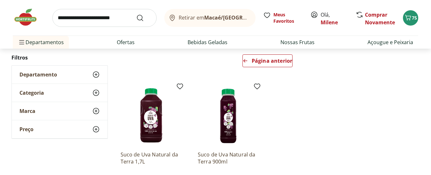
scroll to position [85, 0]
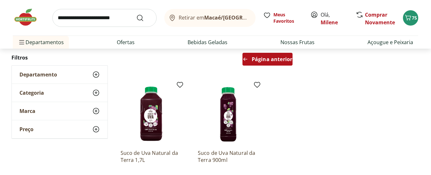
click at [263, 65] on div "Página anterior" at bounding box center [268, 59] width 50 height 13
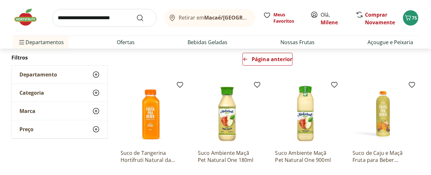
click at [45, 70] on div "Departamento" at bounding box center [60, 74] width 96 height 18
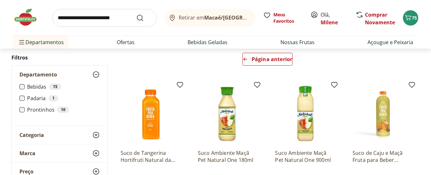
click at [35, 97] on label "Padaria 1" at bounding box center [63, 98] width 73 height 6
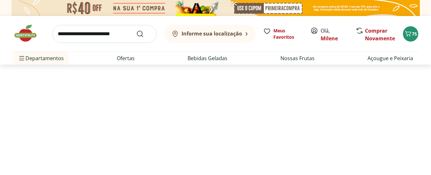
select select "**********"
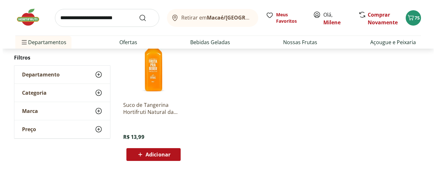
scroll to position [98, 0]
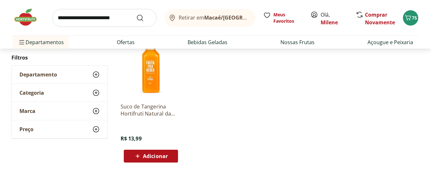
click at [83, 76] on div "Departamento" at bounding box center [60, 74] width 96 height 18
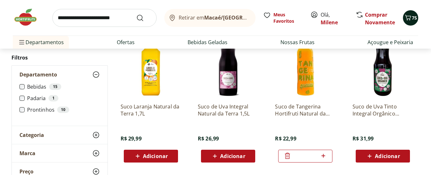
click at [412, 18] on icon "Carrinho" at bounding box center [408, 18] width 8 height 8
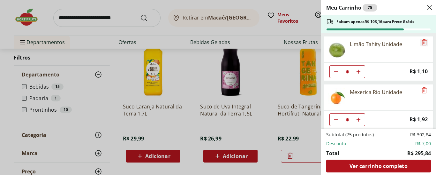
click at [423, 42] on icon "Remove" at bounding box center [424, 42] width 8 height 8
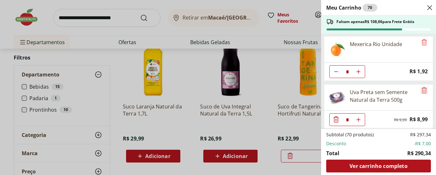
click at [420, 89] on icon "Remove" at bounding box center [424, 90] width 8 height 8
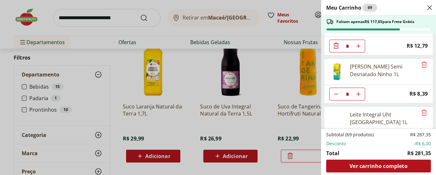
scroll to position [243, 0]
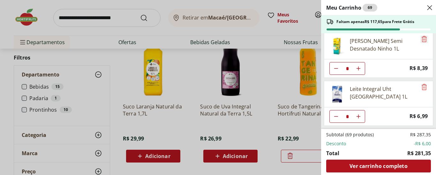
click at [423, 39] on icon "Remove" at bounding box center [424, 39] width 8 height 8
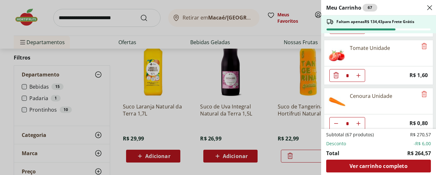
scroll to position [437, 0]
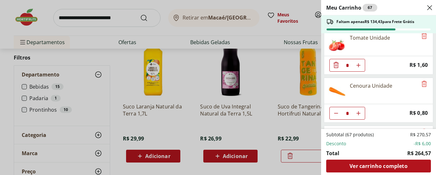
click at [358, 66] on icon "Aumentar Quantidade" at bounding box center [358, 65] width 5 height 5
type input "*"
click at [358, 111] on icon "Aumentar Quantidade" at bounding box center [358, 112] width 5 height 5
type input "*"
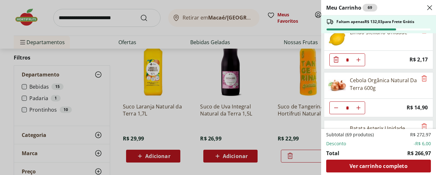
scroll to position [923, 0]
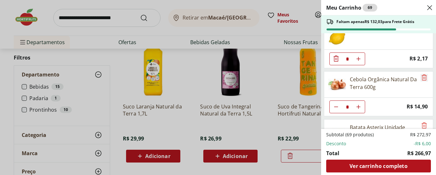
click at [421, 79] on icon "Remove" at bounding box center [424, 77] width 8 height 8
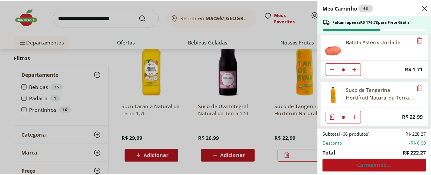
scroll to position [961, 0]
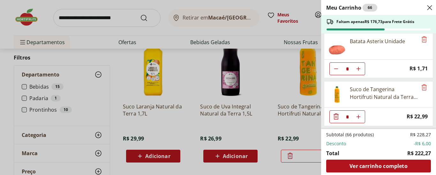
click at [89, 20] on div "Meu Carrinho 66 Faltam apenas R$ 176,73 para Frete Grátis Mexerica Rio Unidade …" at bounding box center [218, 87] width 436 height 175
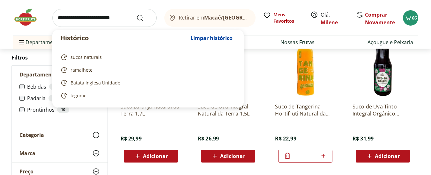
click at [94, 17] on input "search" at bounding box center [104, 18] width 104 height 18
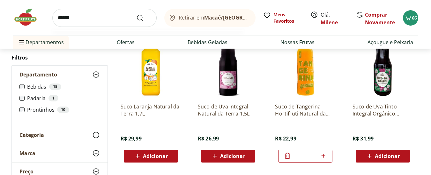
type input "******"
click at [136, 14] on button "Submit Search" at bounding box center [143, 18] width 15 height 8
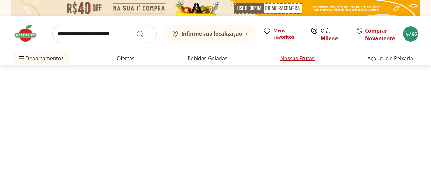
select select "**********"
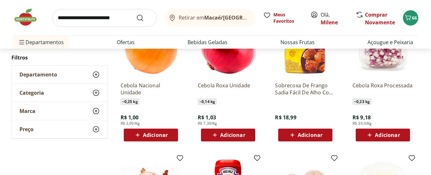
scroll to position [123, 0]
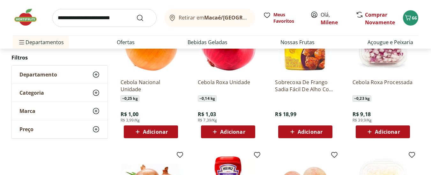
click at [148, 129] on span "Adicionar" at bounding box center [155, 131] width 25 height 5
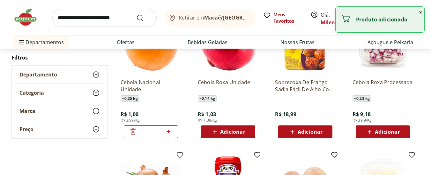
click at [170, 132] on icon at bounding box center [169, 131] width 8 height 8
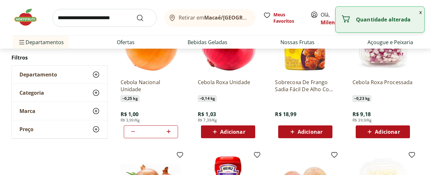
click at [170, 132] on icon at bounding box center [169, 131] width 8 height 8
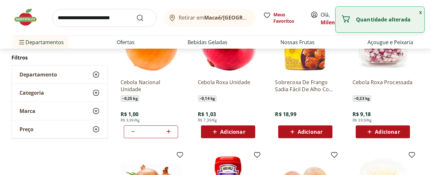
click at [170, 132] on icon at bounding box center [169, 131] width 8 height 8
click at [133, 132] on icon at bounding box center [133, 131] width 8 height 8
type input "**"
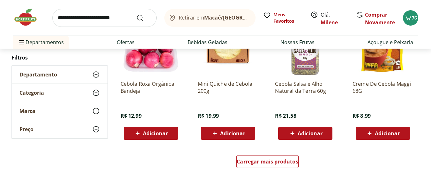
scroll to position [404, 0]
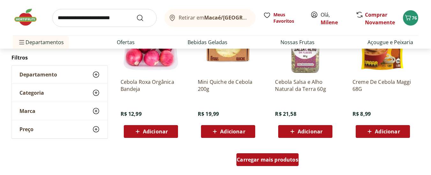
click at [283, 155] on div "Carregar mais produtos" at bounding box center [268, 159] width 62 height 13
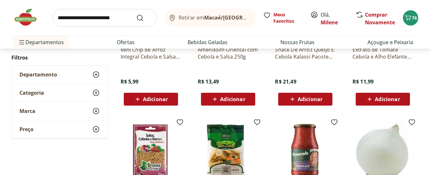
scroll to position [517, 0]
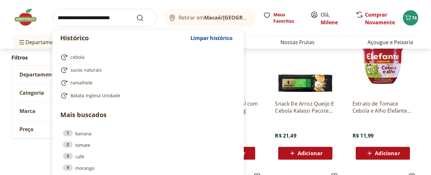
click at [115, 17] on input "search" at bounding box center [104, 18] width 104 height 18
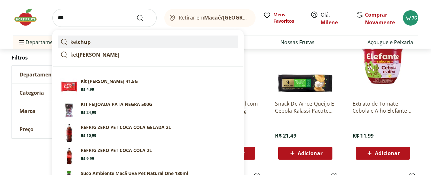
click at [100, 46] on link "ket chup" at bounding box center [148, 41] width 181 height 13
type input "*******"
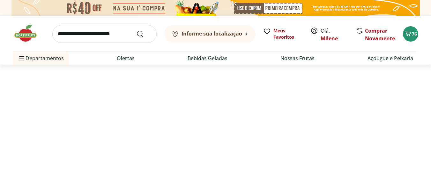
select select "**********"
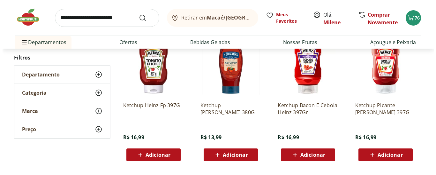
scroll to position [96, 0]
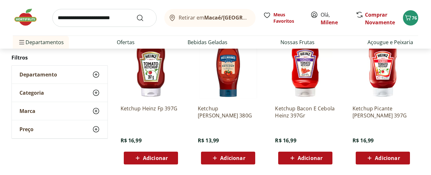
click at [151, 156] on span "Adicionar" at bounding box center [155, 157] width 25 height 5
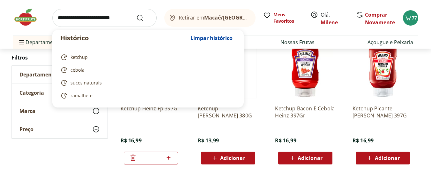
click at [112, 17] on input "search" at bounding box center [104, 18] width 104 height 18
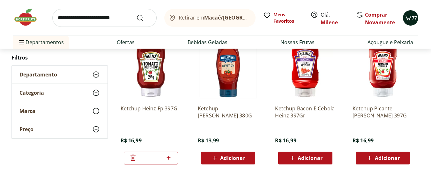
click at [409, 18] on icon "Carrinho" at bounding box center [408, 18] width 8 height 8
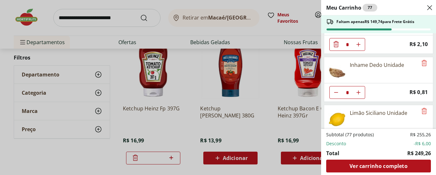
scroll to position [849, 0]
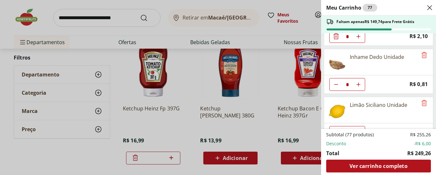
click at [361, 85] on icon "Aumentar Quantidade" at bounding box center [358, 84] width 5 height 5
type input "*"
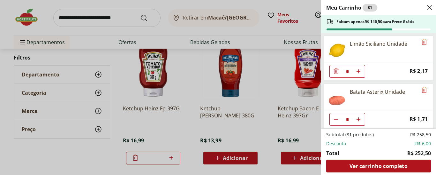
scroll to position [918, 0]
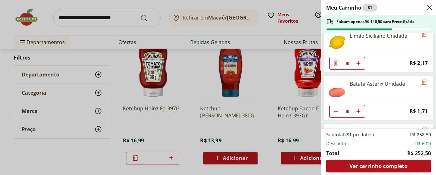
click at [357, 65] on icon "Aumentar Quantidade" at bounding box center [358, 63] width 5 height 5
type input "*"
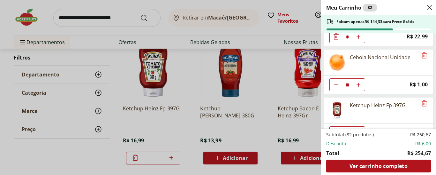
scroll to position [1056, 0]
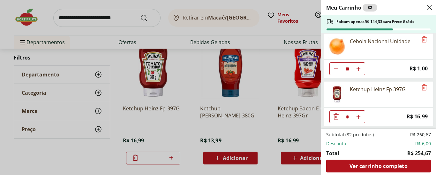
click at [168, 30] on div "Meu Carrinho 82 Faltam apenas R$ 144,33 para Frete Grátis Mexerica Rio Unidade …" at bounding box center [218, 87] width 436 height 175
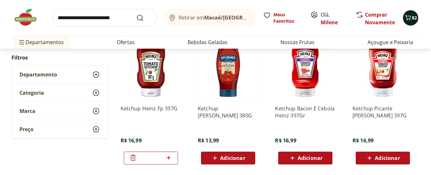
click at [411, 18] on icon "Carrinho" at bounding box center [408, 18] width 8 height 8
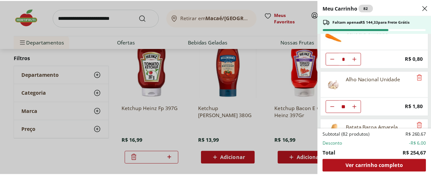
scroll to position [524, 0]
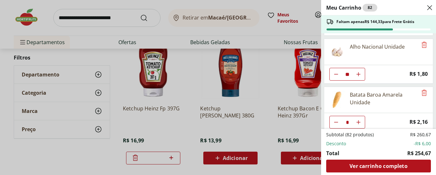
click at [72, 18] on div "Meu Carrinho 82 Faltam apenas R$ 144,33 para Frete Grátis Mexerica Rio Unidade …" at bounding box center [218, 87] width 436 height 175
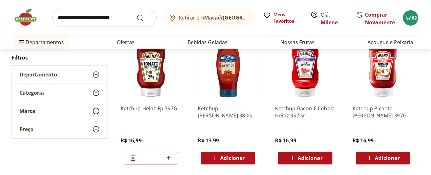
click at [100, 16] on input "search" at bounding box center [104, 18] width 104 height 18
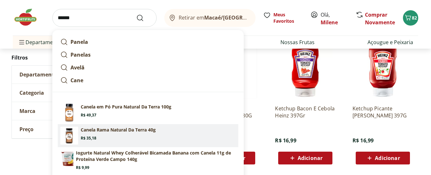
click at [110, 134] on section "Canela Rama Natural Da Terra 40g Price: R$ 35,18" at bounding box center [158, 133] width 155 height 14
type input "**********"
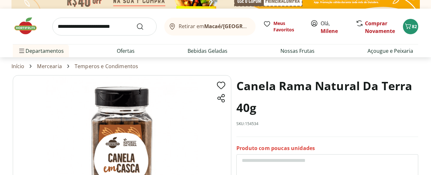
scroll to position [2, 0]
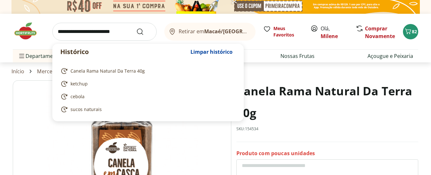
click at [125, 33] on input "search" at bounding box center [104, 32] width 104 height 18
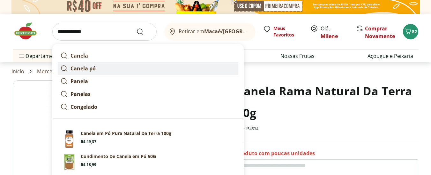
click at [102, 66] on link "Canela pó" at bounding box center [148, 68] width 181 height 13
type input "*********"
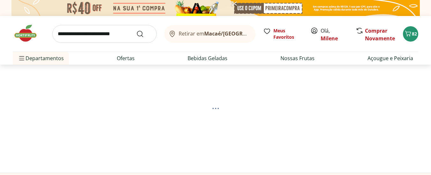
select select "**********"
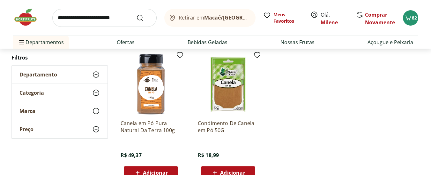
scroll to position [87, 0]
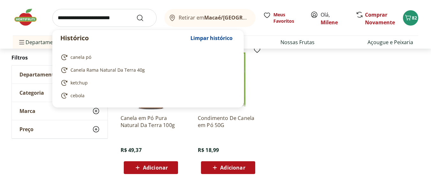
click at [93, 19] on input "search" at bounding box center [104, 18] width 104 height 18
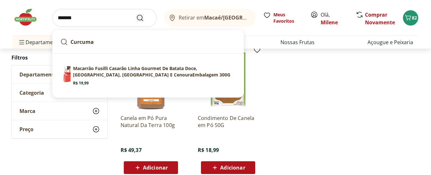
type input "*******"
click at [139, 19] on icon "Submit Search" at bounding box center [140, 18] width 8 height 8
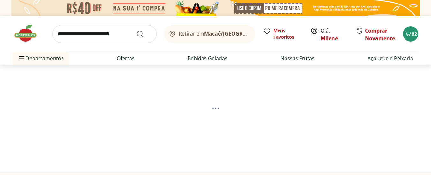
select select "**********"
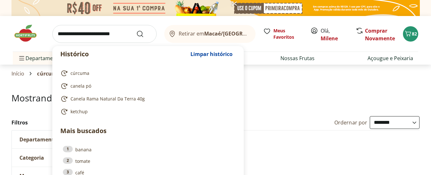
click at [124, 32] on input "search" at bounding box center [104, 34] width 104 height 18
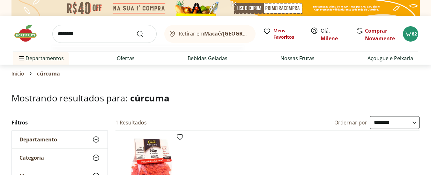
type input "********"
click at [136, 30] on button "Submit Search" at bounding box center [143, 34] width 15 height 8
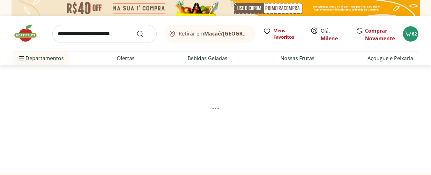
select select "**********"
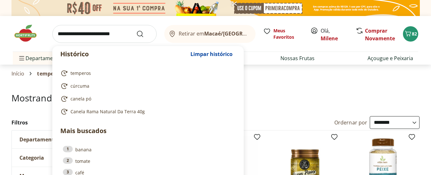
click at [130, 36] on input "search" at bounding box center [104, 34] width 104 height 18
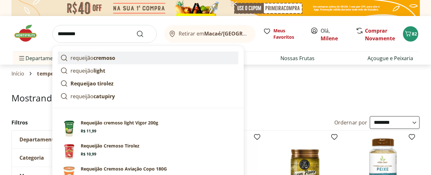
click at [100, 59] on strong "cremoso" at bounding box center [105, 57] width 22 height 7
type input "**********"
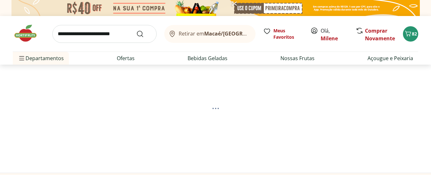
select select "**********"
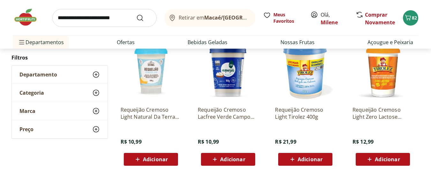
scroll to position [372, 0]
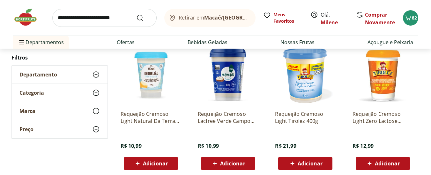
click at [306, 165] on span "Adicionar" at bounding box center [310, 163] width 25 height 5
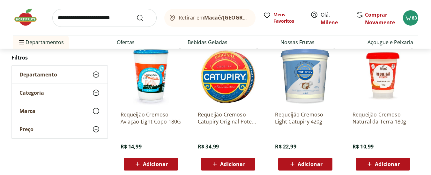
scroll to position [233, 0]
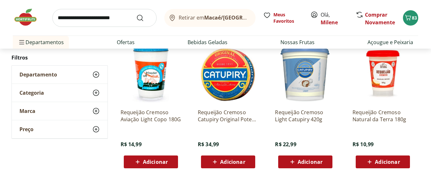
click at [262, 32] on div "Retirar em Macaé/RJ Meus Favoritos Olá, Milene Comprar Novamente 83" at bounding box center [216, 17] width 406 height 35
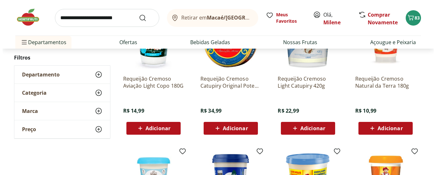
scroll to position [277, 0]
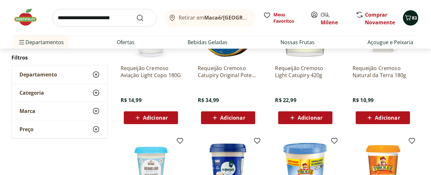
click at [410, 14] on icon "Carrinho" at bounding box center [408, 18] width 8 height 8
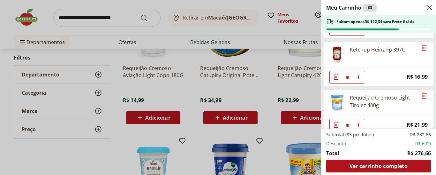
scroll to position [1104, 0]
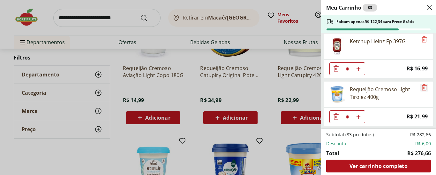
click at [421, 87] on icon "Remove" at bounding box center [424, 87] width 8 height 8
click at [270, 127] on div "Meu Carrinho 83 Faltam apenas R$ 122,34 para Frete Grátis Mexerica Rio Unidade …" at bounding box center [218, 87] width 436 height 175
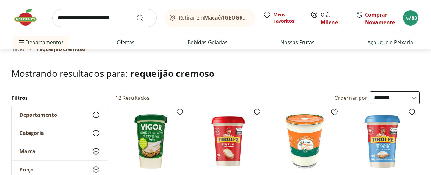
scroll to position [0, 0]
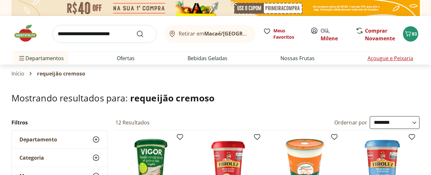
click at [389, 56] on link "Açougue e Peixaria" at bounding box center [391, 58] width 46 height 8
select select "**********"
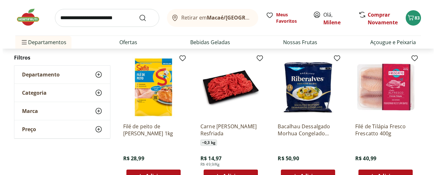
scroll to position [192, 0]
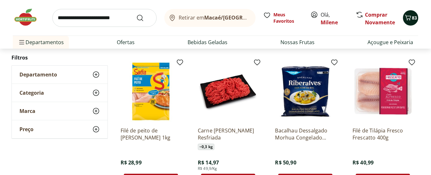
click at [410, 17] on icon "Carrinho" at bounding box center [408, 18] width 8 height 8
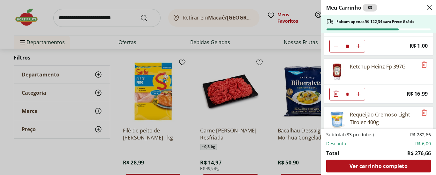
scroll to position [1104, 0]
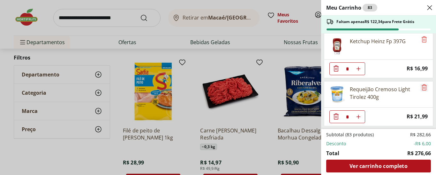
click at [421, 87] on icon "Remove" at bounding box center [424, 87] width 8 height 8
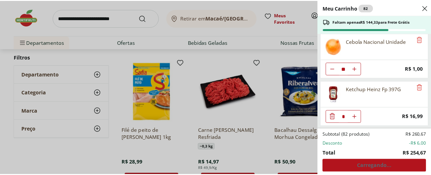
scroll to position [1056, 0]
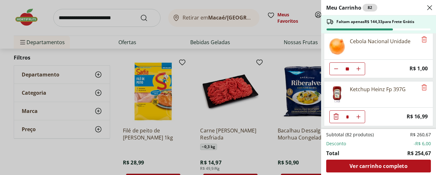
click at [238, 6] on div "Meu Carrinho 82 Faltam apenas R$ 144,33 para Frete Grátis Mexerica Rio Unidade …" at bounding box center [218, 87] width 436 height 175
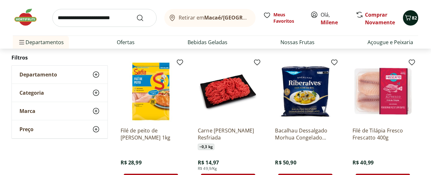
click at [411, 17] on icon "Carrinho" at bounding box center [408, 17] width 6 height 5
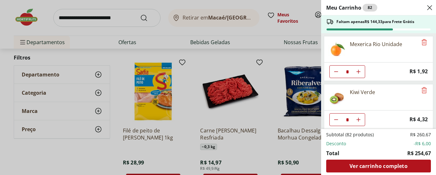
click at [96, 18] on div "Meu Carrinho 82 Faltam apenas R$ 144,33 para Frete Grátis Mexerica Rio Unidade …" at bounding box center [218, 87] width 436 height 175
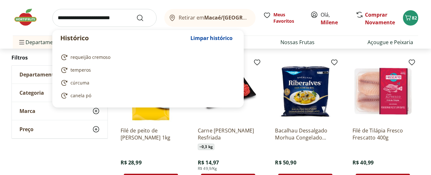
click at [115, 19] on input "search" at bounding box center [104, 18] width 104 height 18
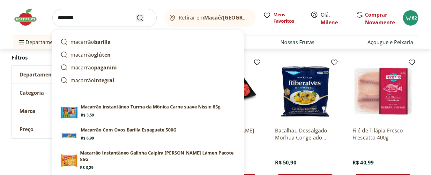
type input "********"
click at [141, 16] on icon "Submit Search" at bounding box center [140, 18] width 8 height 8
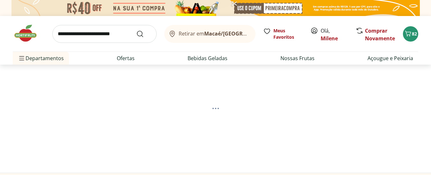
select select "**********"
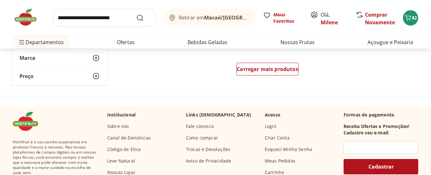
scroll to position [492, 0]
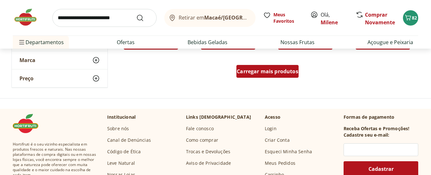
click at [277, 72] on span "Carregar mais produtos" at bounding box center [268, 71] width 62 height 5
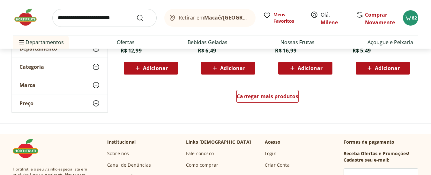
scroll to position [886, 0]
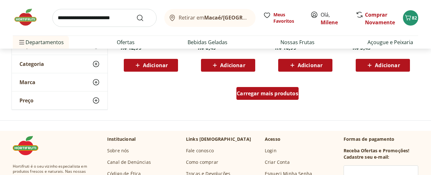
click at [281, 93] on span "Carregar mais produtos" at bounding box center [268, 93] width 62 height 5
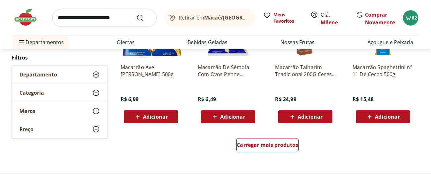
scroll to position [1270, 0]
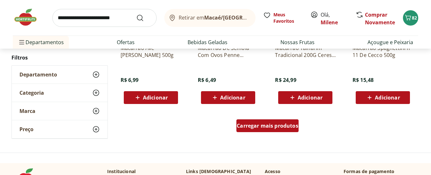
click at [295, 123] on span "Carregar mais produtos" at bounding box center [268, 125] width 62 height 5
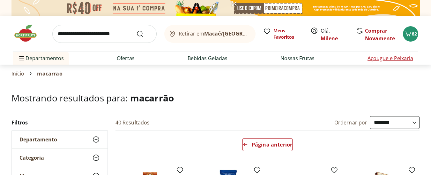
click at [388, 57] on link "Açougue e Peixaria" at bounding box center [391, 58] width 46 height 8
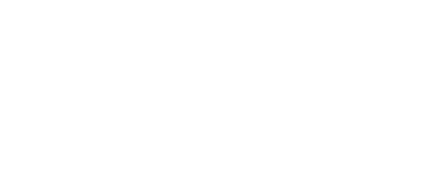
select select "**********"
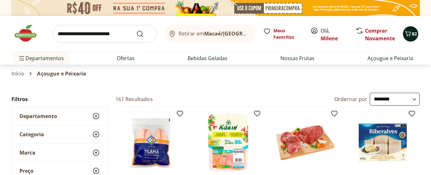
click at [414, 35] on span "82" at bounding box center [414, 34] width 5 height 6
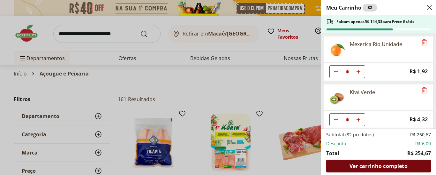
click at [382, 166] on span "Ver carrinho completo" at bounding box center [379, 165] width 58 height 5
